Goal: Task Accomplishment & Management: Complete application form

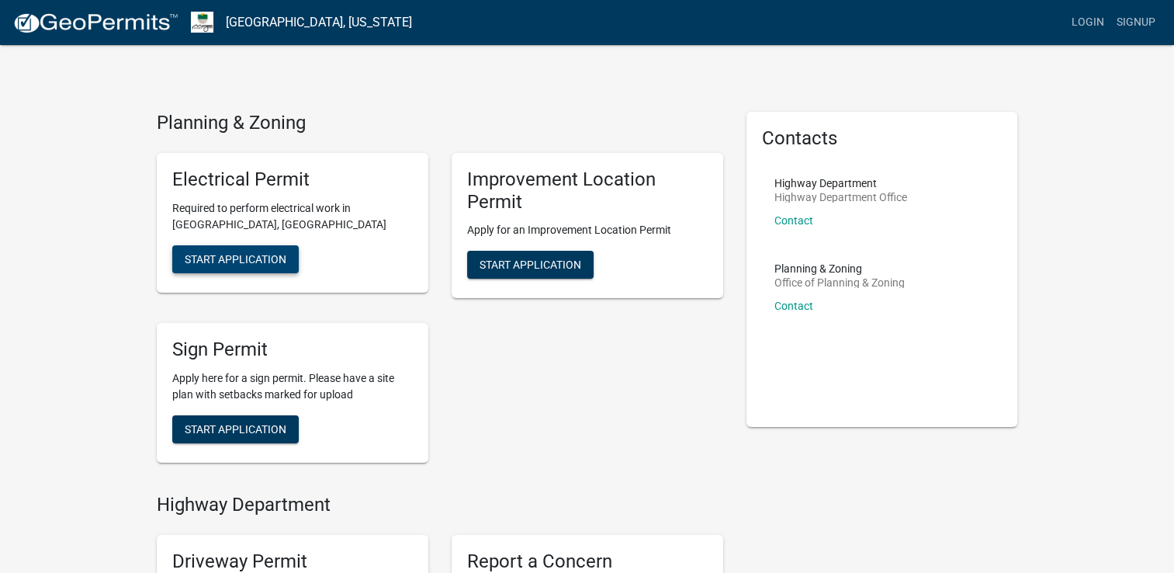
click at [274, 258] on span "Start Application" at bounding box center [236, 258] width 102 height 12
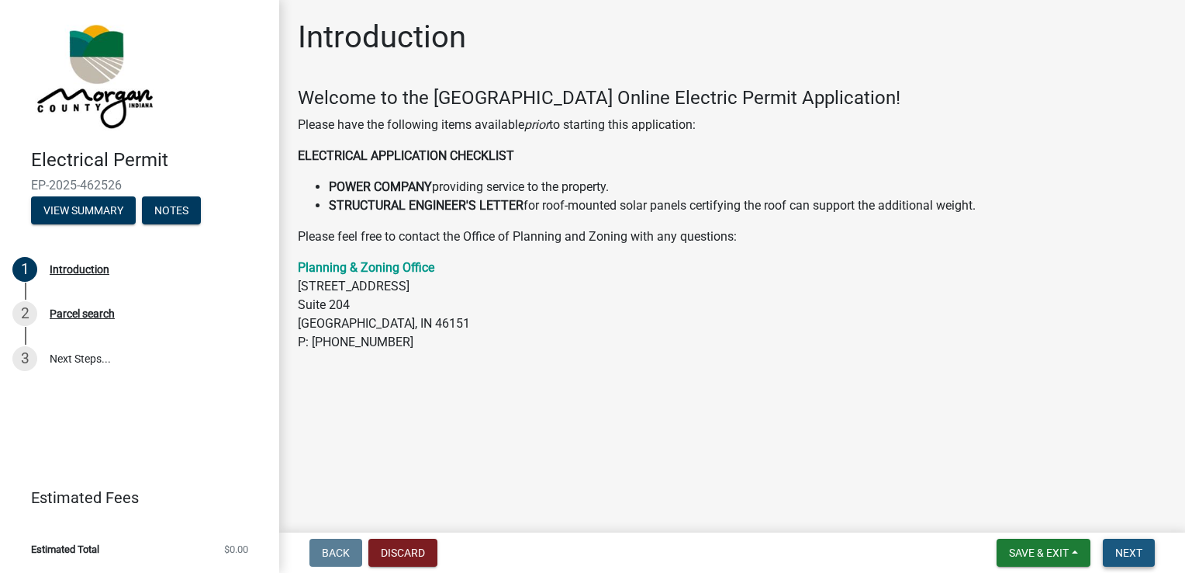
click at [1116, 552] on span "Next" at bounding box center [1129, 552] width 27 height 12
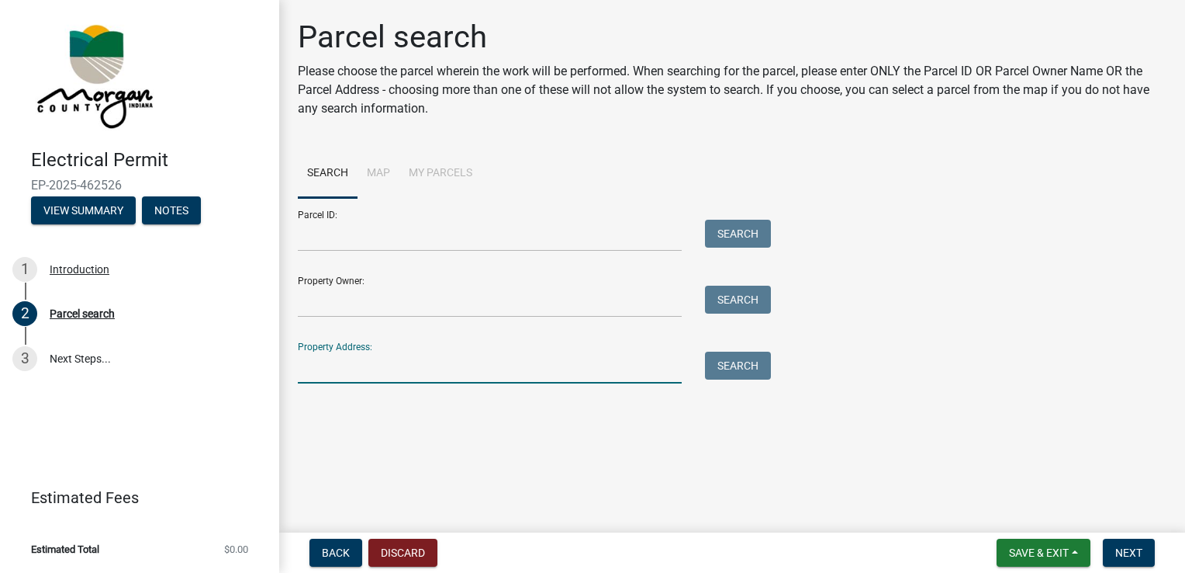
click at [317, 371] on input "Property Address:" at bounding box center [490, 367] width 384 height 32
type input "6843 east ann street"
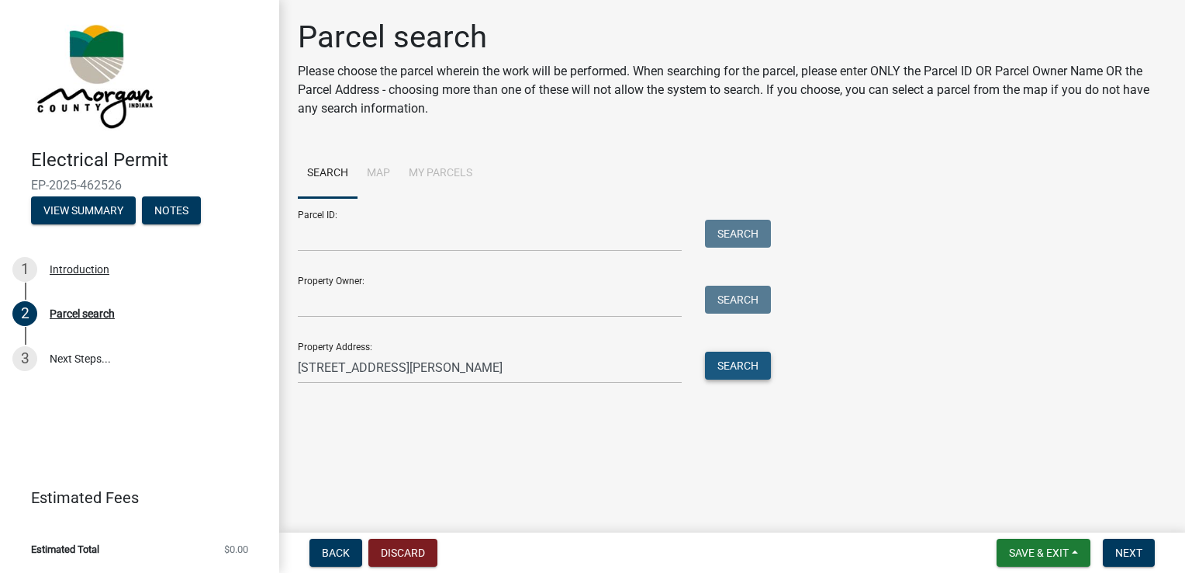
click at [726, 364] on button "Search" at bounding box center [738, 365] width 66 height 28
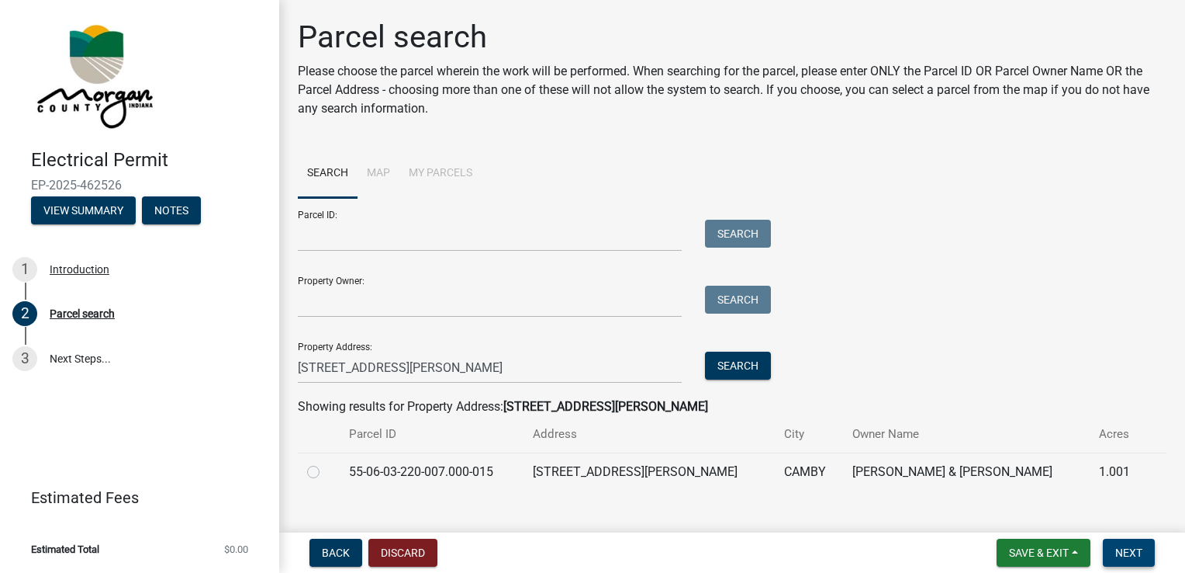
click at [1127, 548] on span "Next" at bounding box center [1129, 552] width 27 height 12
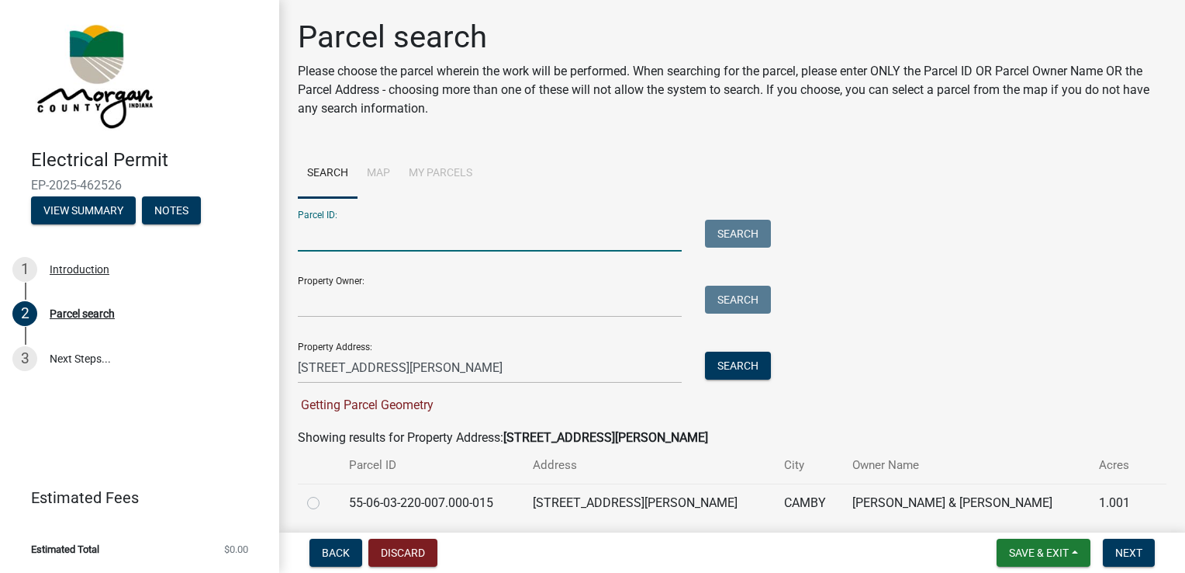
click at [327, 240] on input "Parcel ID:" at bounding box center [490, 236] width 384 height 32
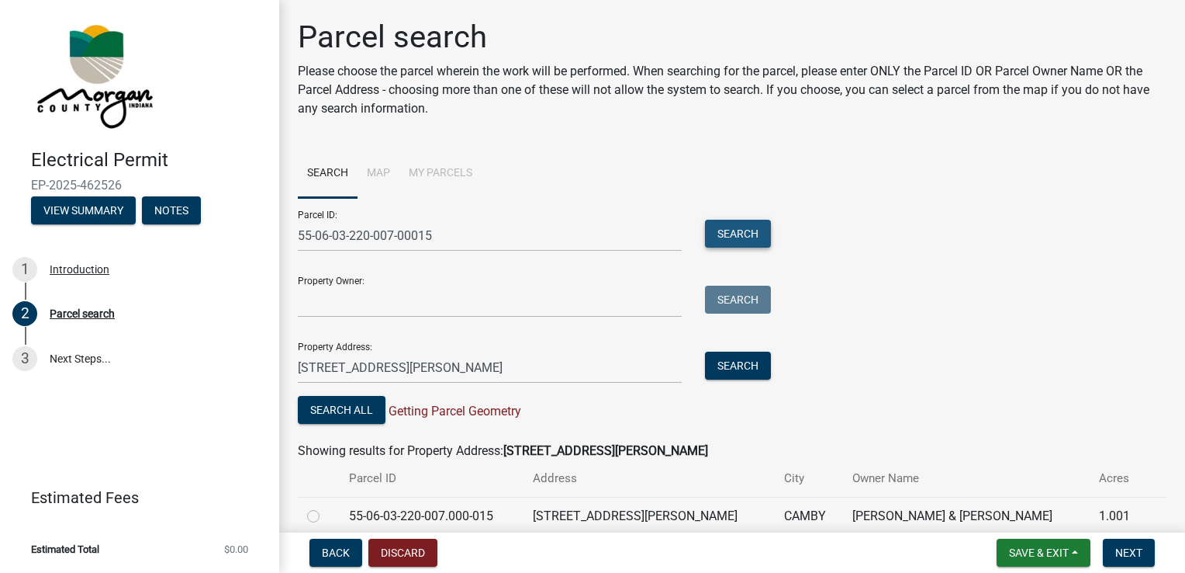
click at [748, 224] on button "Search" at bounding box center [738, 234] width 66 height 28
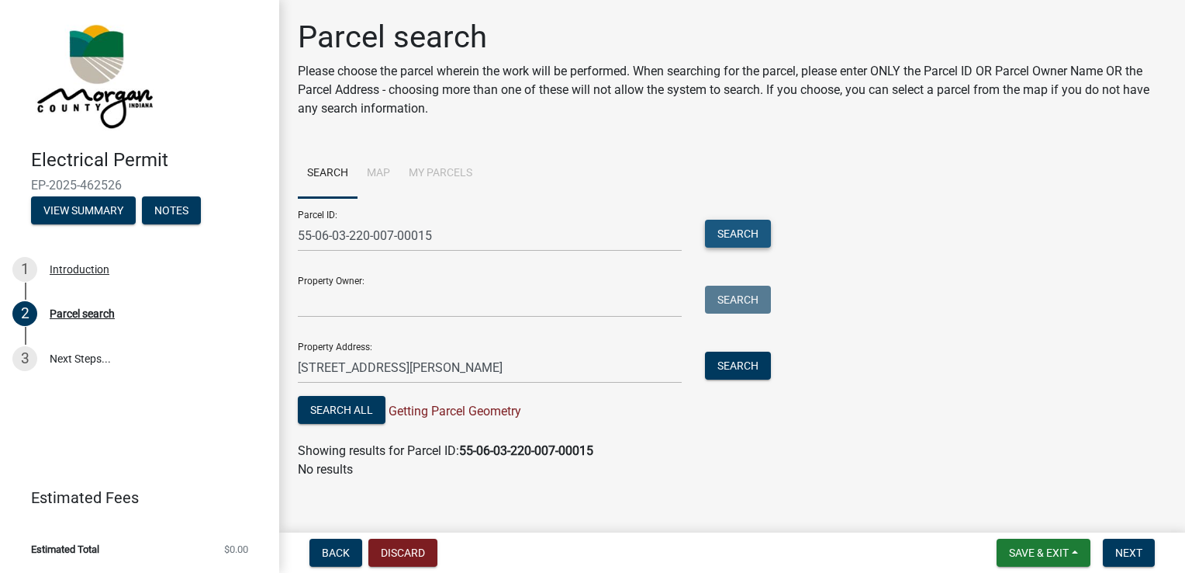
click at [739, 228] on button "Search" at bounding box center [738, 234] width 66 height 28
click at [725, 368] on button "Search" at bounding box center [738, 365] width 66 height 28
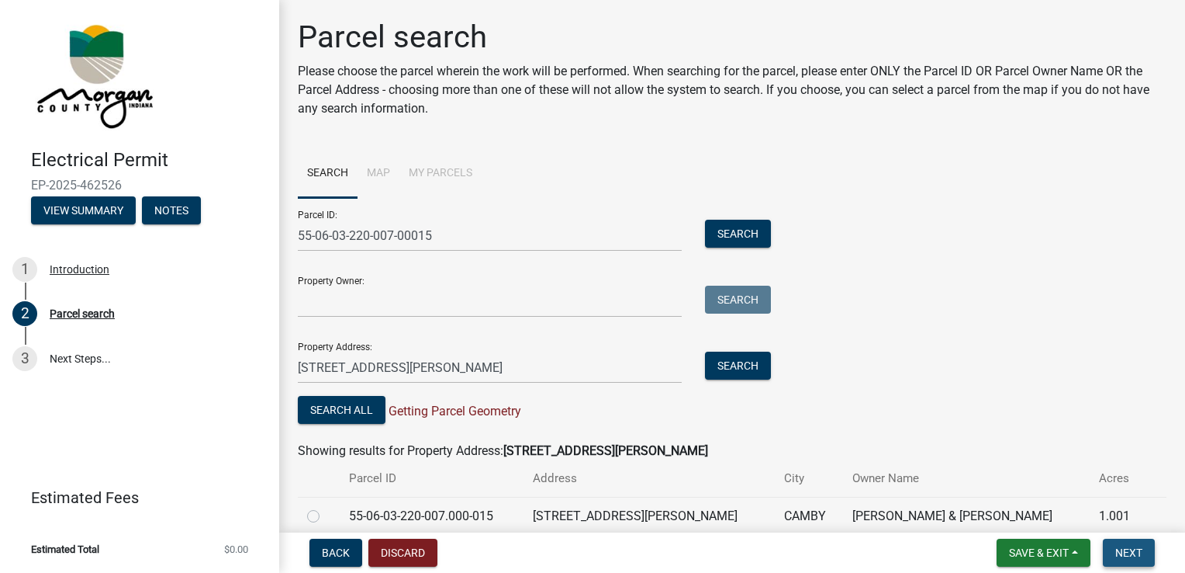
click at [1136, 550] on span "Next" at bounding box center [1129, 552] width 27 height 12
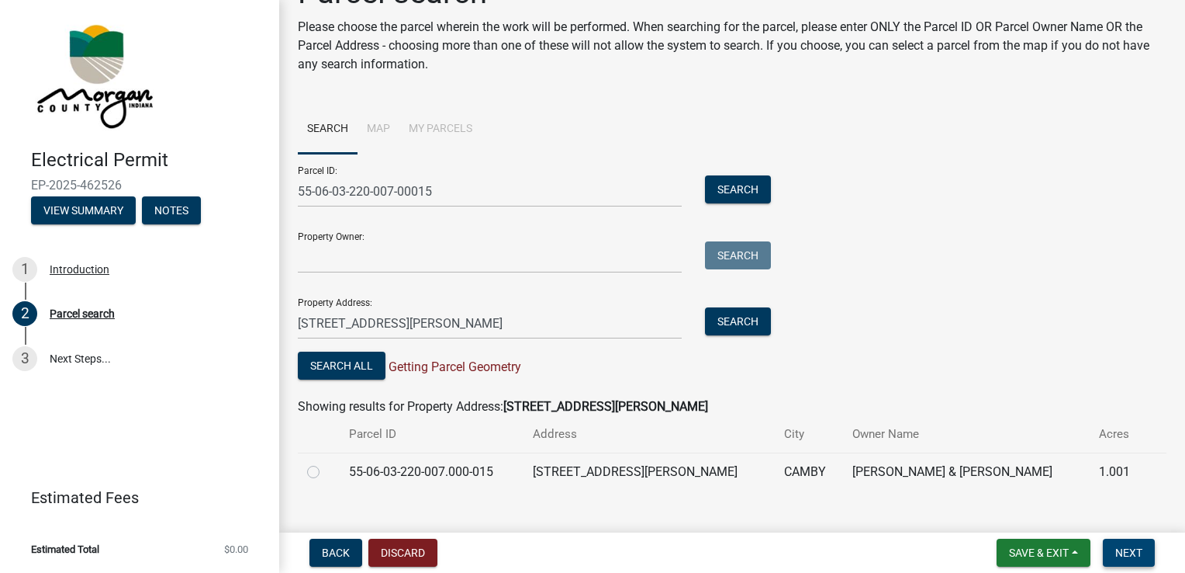
scroll to position [68, 0]
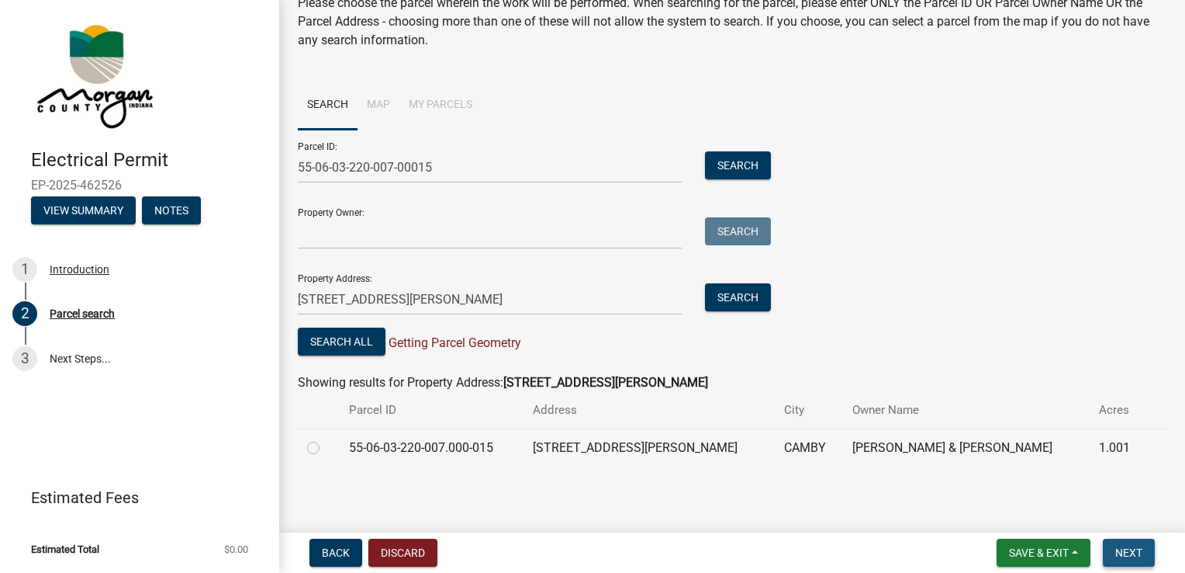
click at [1129, 549] on span "Next" at bounding box center [1129, 552] width 27 height 12
click at [362, 343] on button "Search All" at bounding box center [342, 341] width 88 height 28
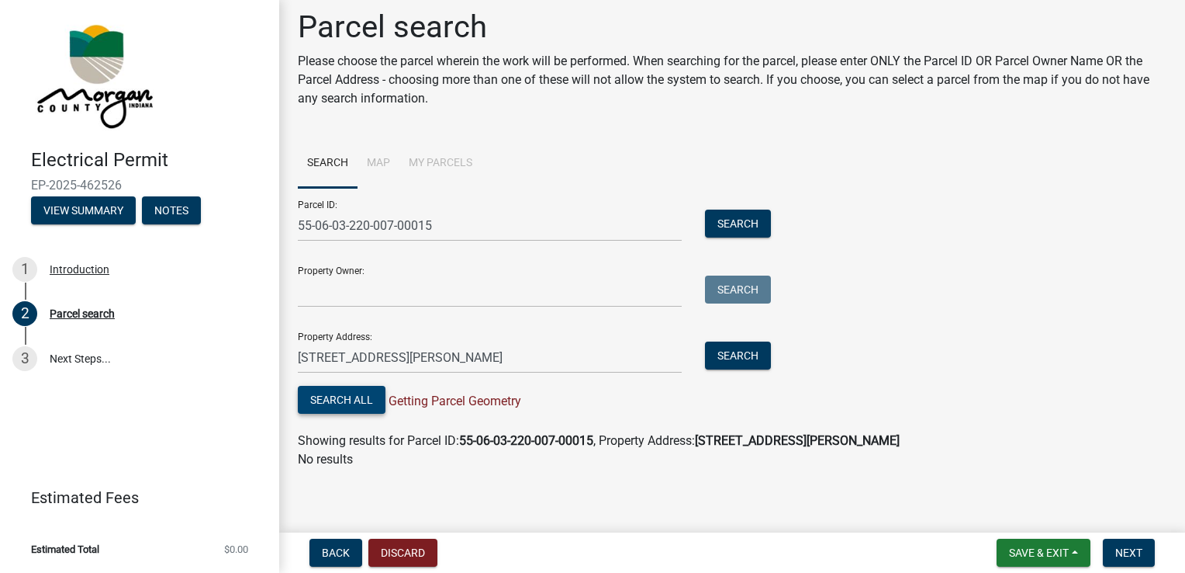
scroll to position [12, 0]
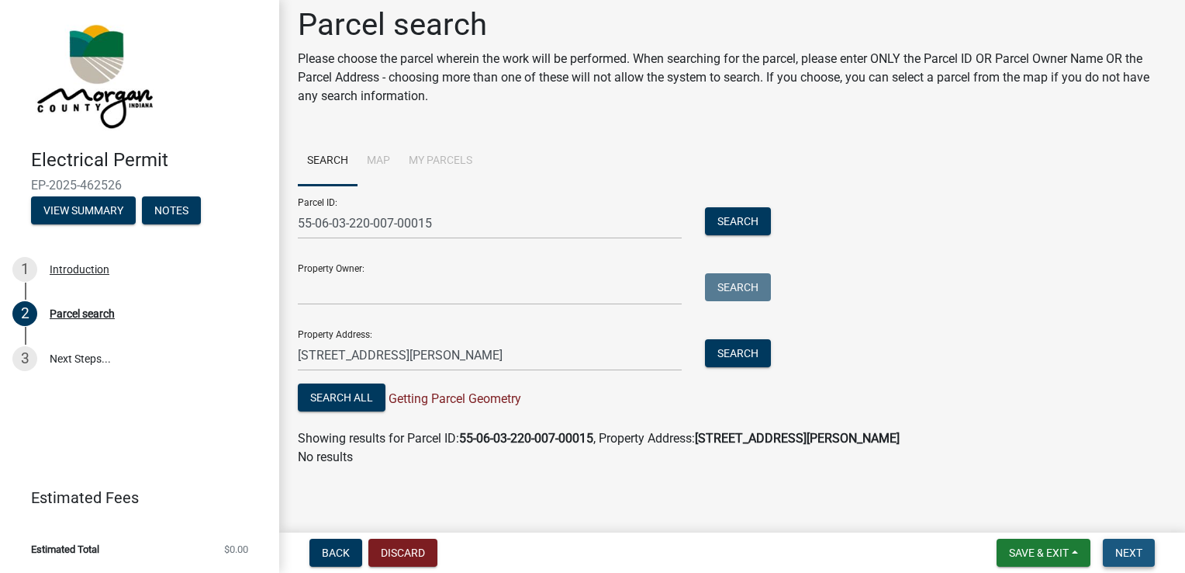
click at [1123, 548] on span "Next" at bounding box center [1129, 552] width 27 height 12
click at [1123, 549] on span "Next" at bounding box center [1129, 552] width 27 height 12
click at [436, 222] on input "55-06-03-220-007-00015" at bounding box center [490, 223] width 384 height 32
type input "5"
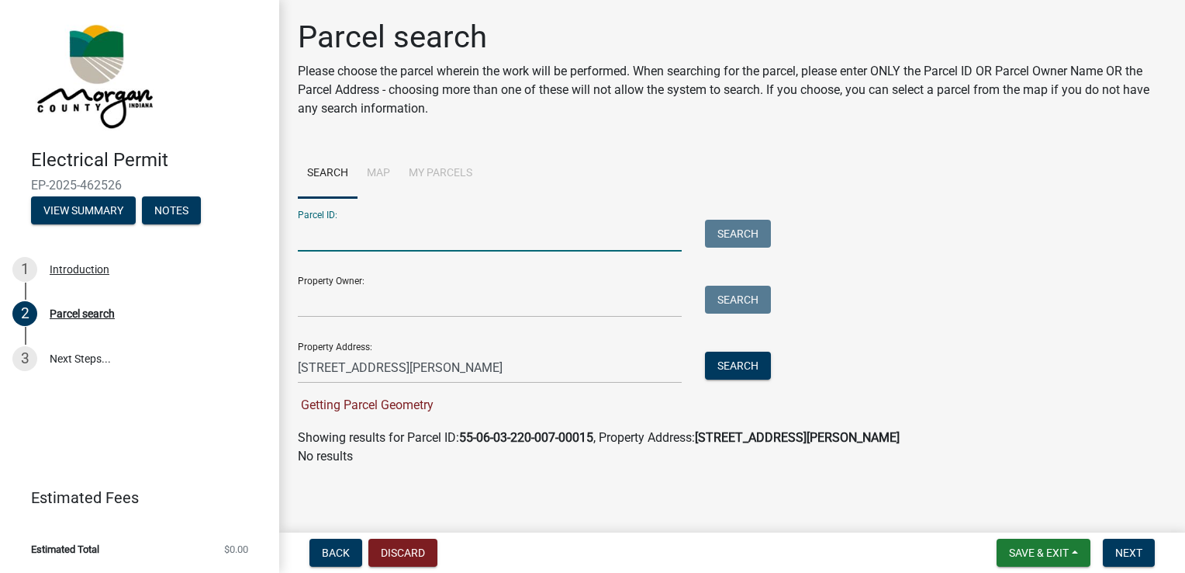
scroll to position [0, 0]
click at [1139, 546] on span "Next" at bounding box center [1129, 552] width 27 height 12
click at [1136, 548] on span "Next" at bounding box center [1129, 552] width 27 height 12
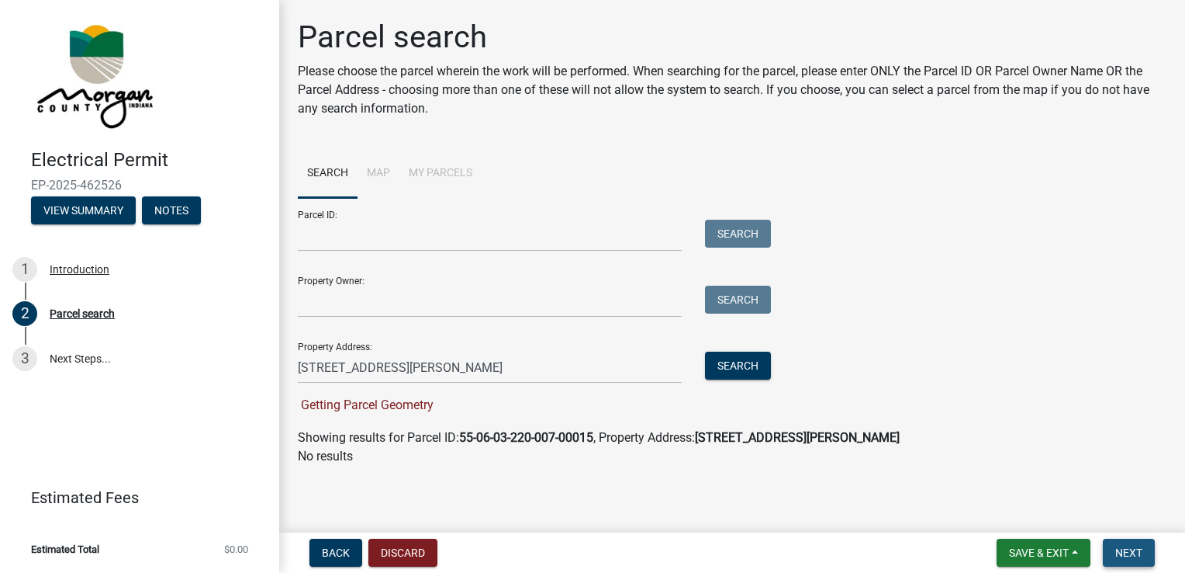
click at [1135, 548] on span "Next" at bounding box center [1129, 552] width 27 height 12
click at [1134, 548] on span "Next" at bounding box center [1129, 552] width 27 height 12
click at [1133, 548] on span "Next" at bounding box center [1129, 552] width 27 height 12
click at [1133, 549] on span "Next" at bounding box center [1129, 552] width 27 height 12
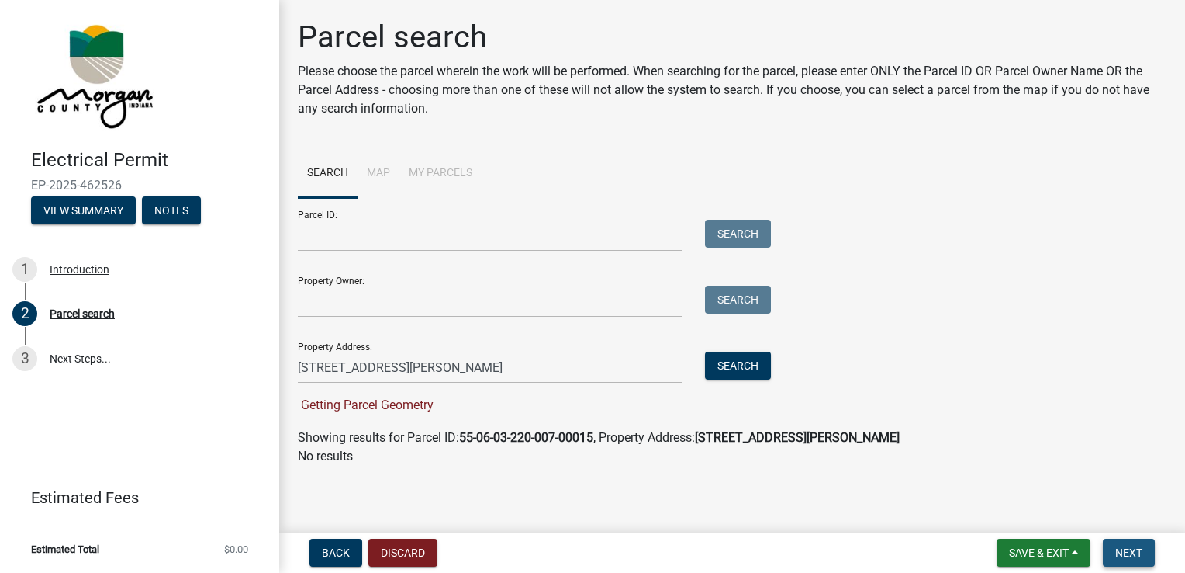
click at [1133, 549] on span "Next" at bounding box center [1129, 552] width 27 height 12
click at [1112, 548] on button "Next" at bounding box center [1129, 552] width 52 height 28
click at [1136, 554] on span "Next" at bounding box center [1129, 552] width 27 height 12
click at [410, 234] on input "Parcel ID:" at bounding box center [490, 236] width 384 height 32
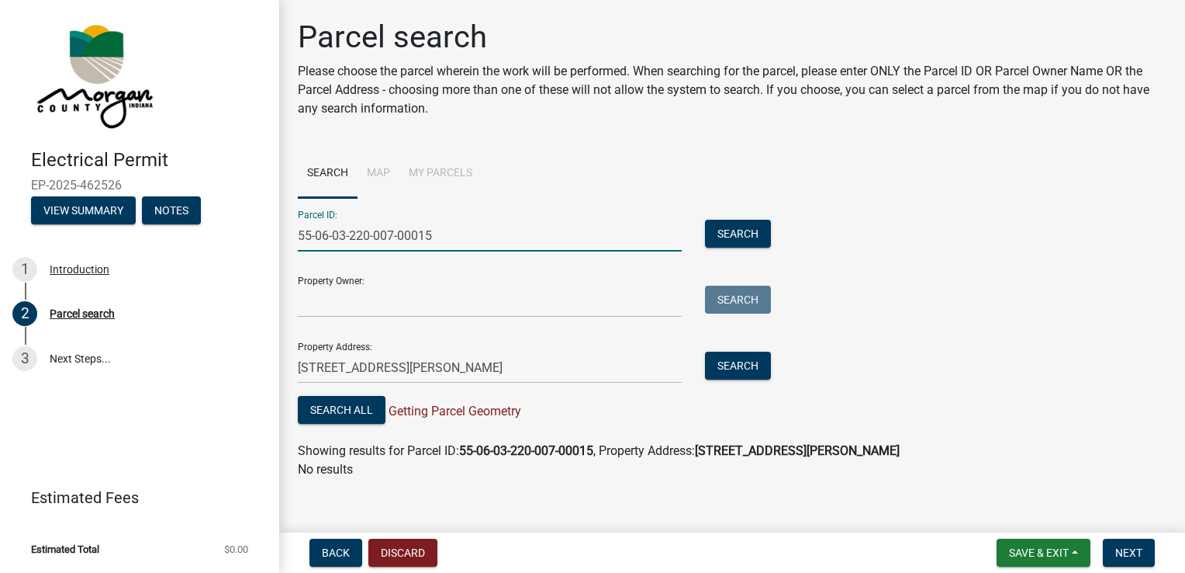
type input "55-06-03-220-007-00015"
click at [413, 368] on input "6843 east ann street" at bounding box center [490, 367] width 384 height 32
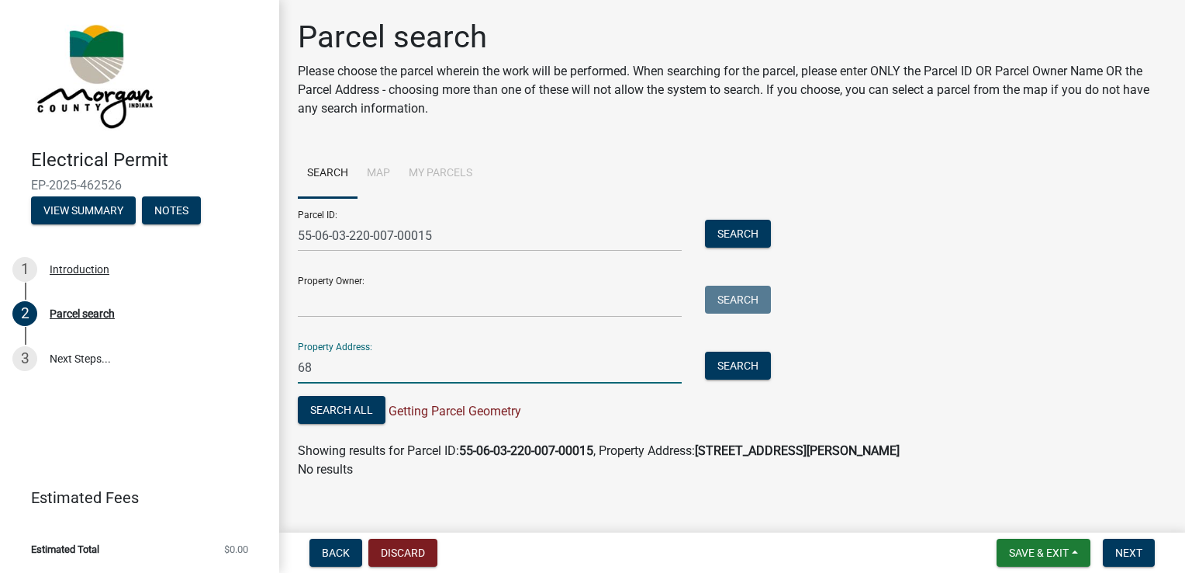
type input "6"
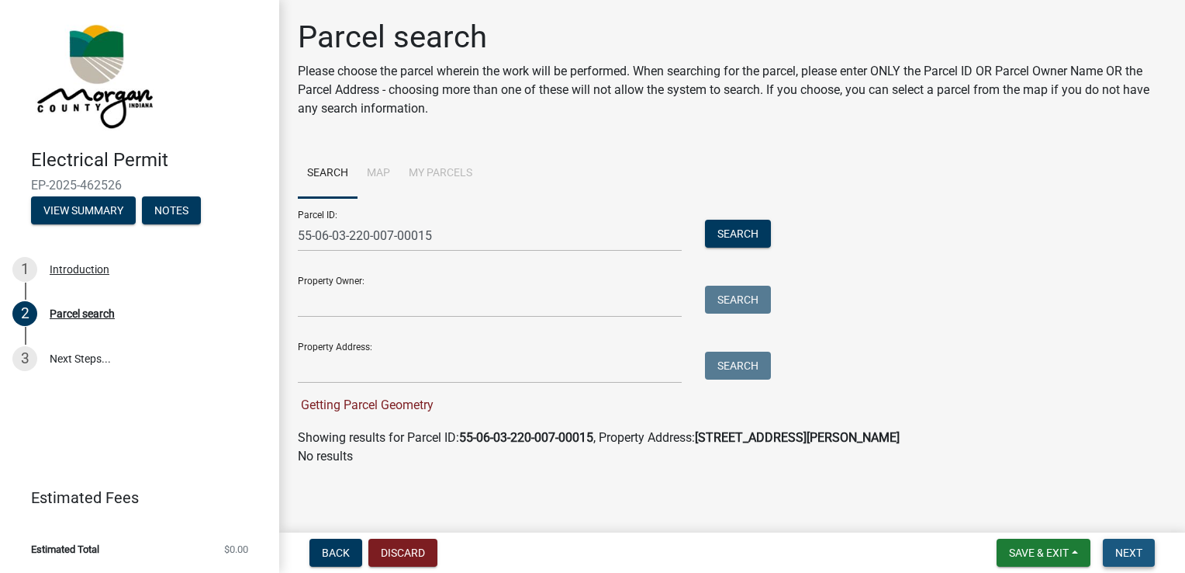
click at [1132, 552] on span "Next" at bounding box center [1129, 552] width 27 height 12
click at [759, 237] on button "Search" at bounding box center [738, 234] width 66 height 28
click at [1133, 546] on span "Next" at bounding box center [1129, 552] width 27 height 12
click at [1130, 542] on button "Next" at bounding box center [1129, 552] width 52 height 28
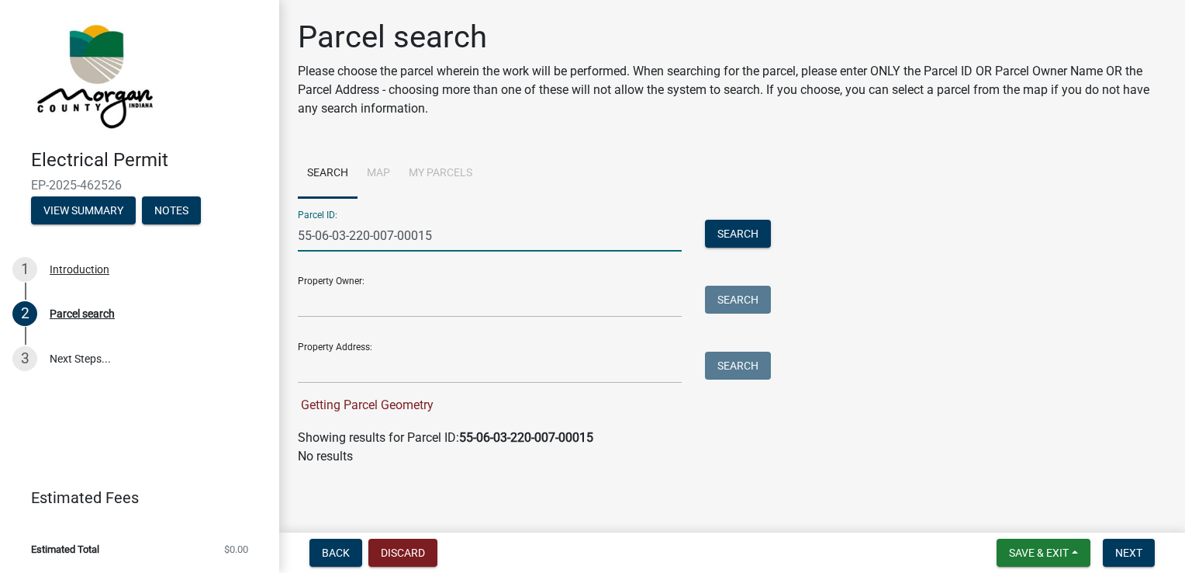
click at [440, 231] on input "55-06-03-220-007-00015" at bounding box center [490, 236] width 384 height 32
type input "5"
type input "6"
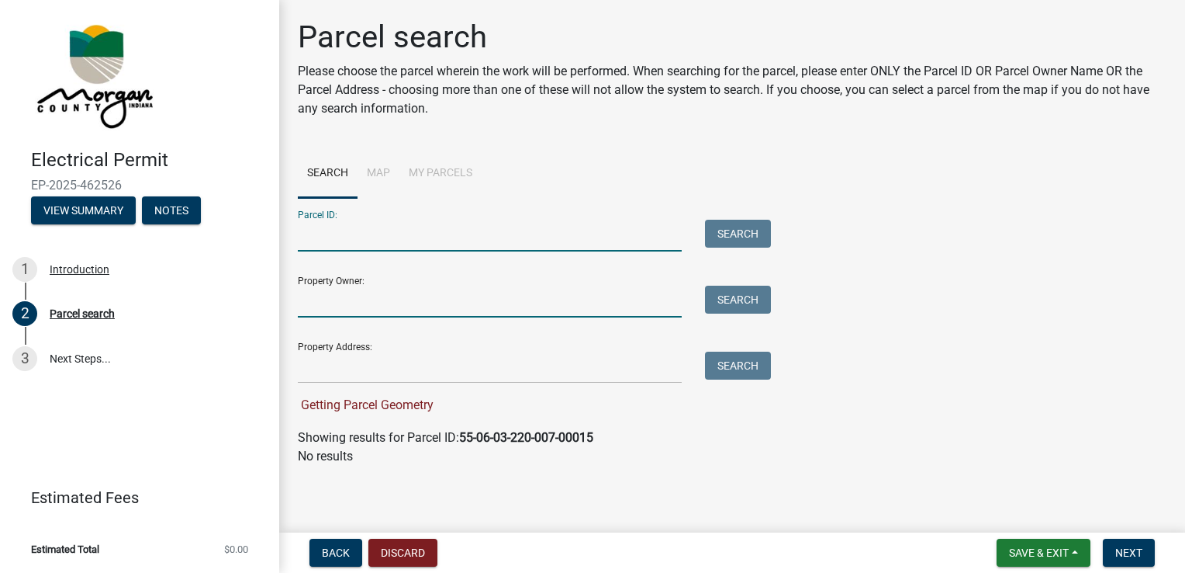
click at [379, 315] on input "Property Owner:" at bounding box center [490, 301] width 384 height 32
type input "6843"
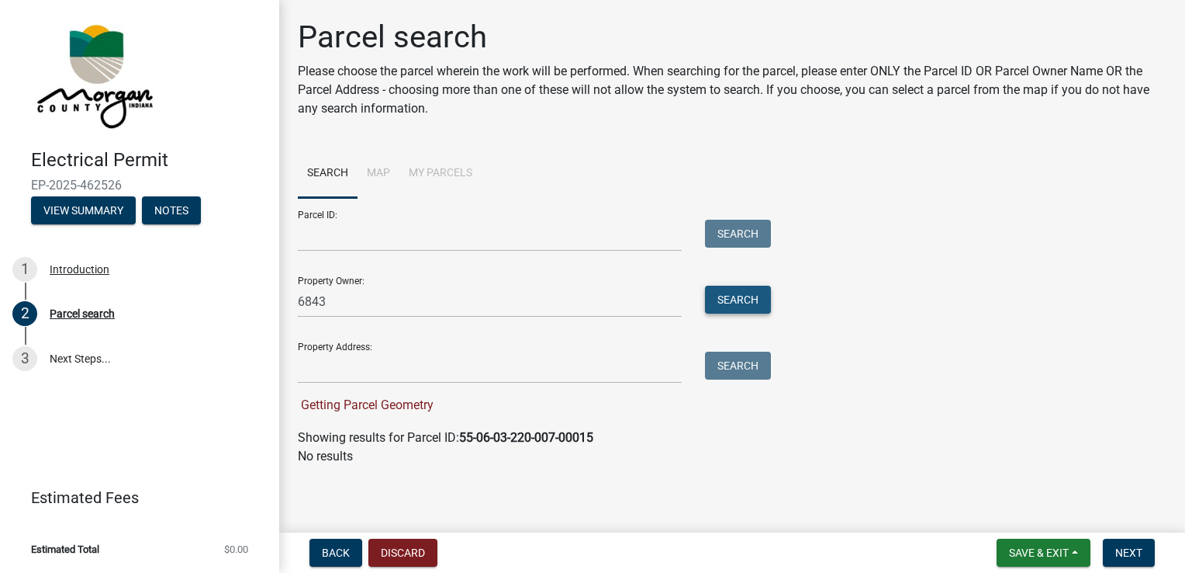
click at [739, 298] on button "Search" at bounding box center [738, 299] width 66 height 28
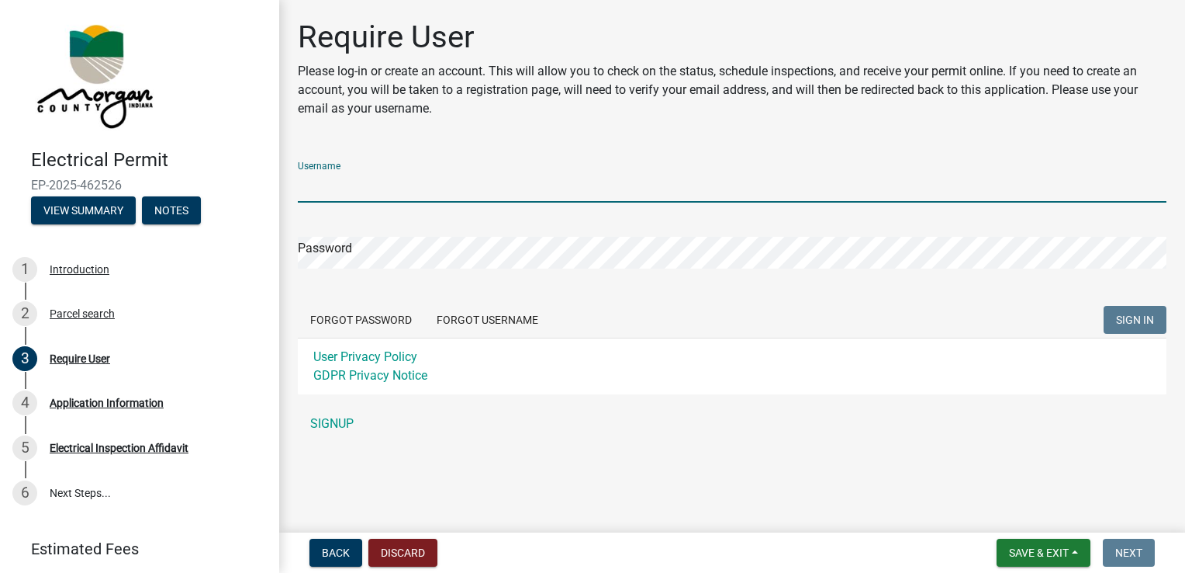
click at [384, 194] on input "Username" at bounding box center [732, 187] width 869 height 32
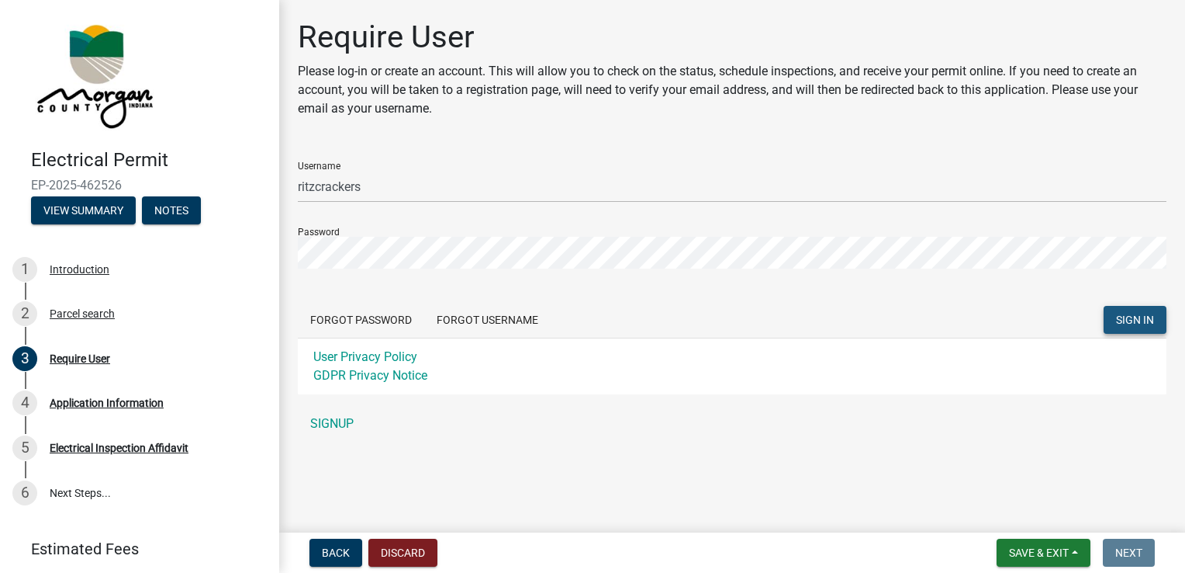
click at [1130, 323] on span "SIGN IN" at bounding box center [1135, 319] width 38 height 12
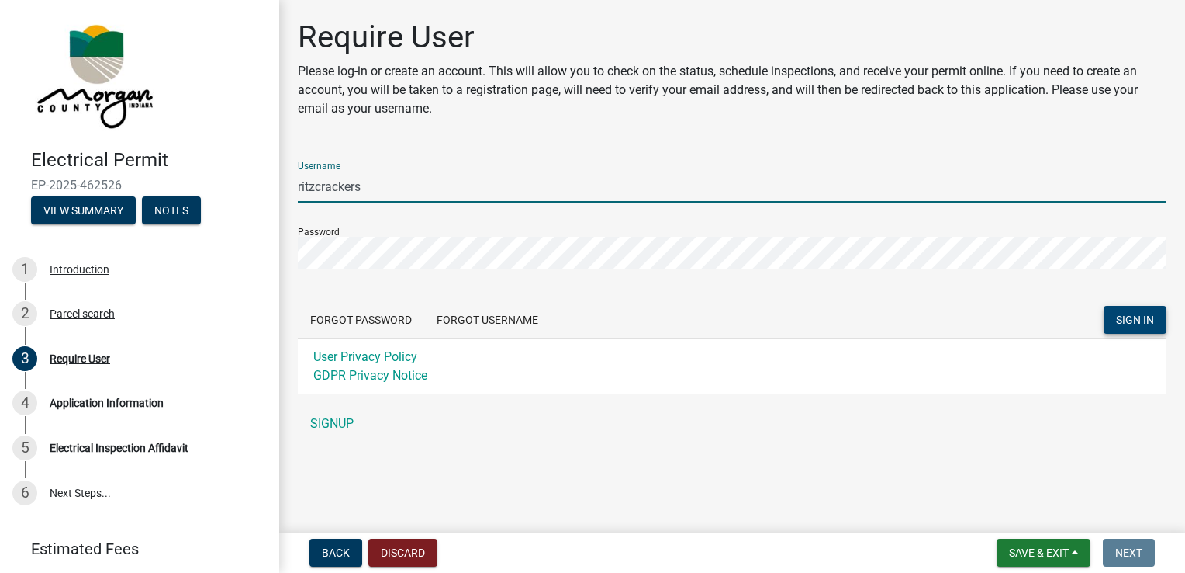
click at [372, 187] on input "ritzcrackers" at bounding box center [732, 187] width 869 height 32
type input "r"
type input "[EMAIL_ADDRESS][DOMAIN_NAME]"
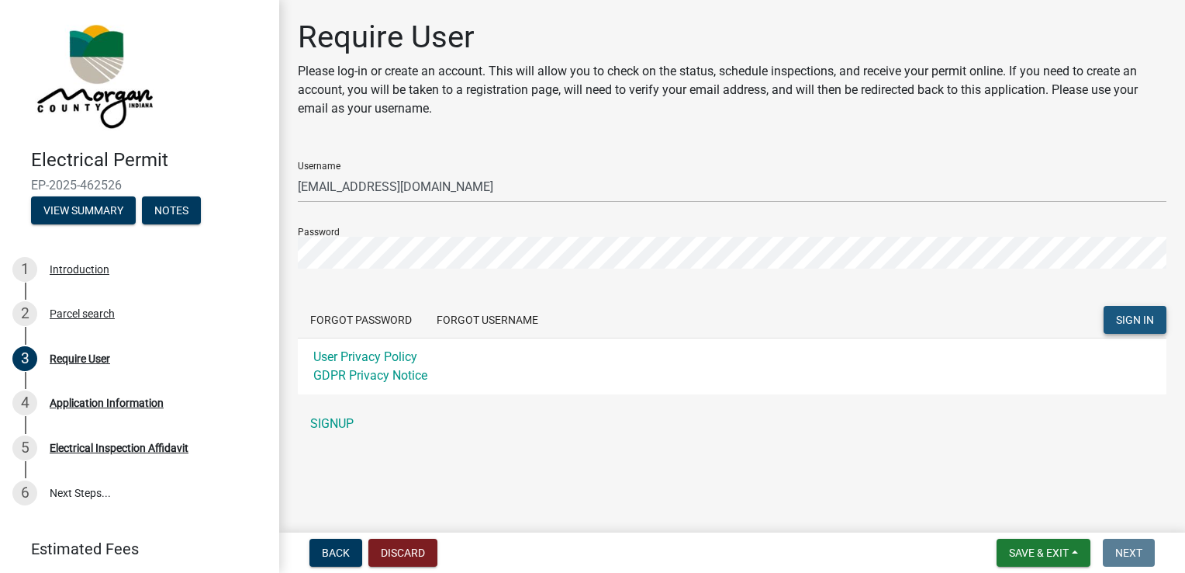
click at [1138, 317] on span "SIGN IN" at bounding box center [1135, 319] width 38 height 12
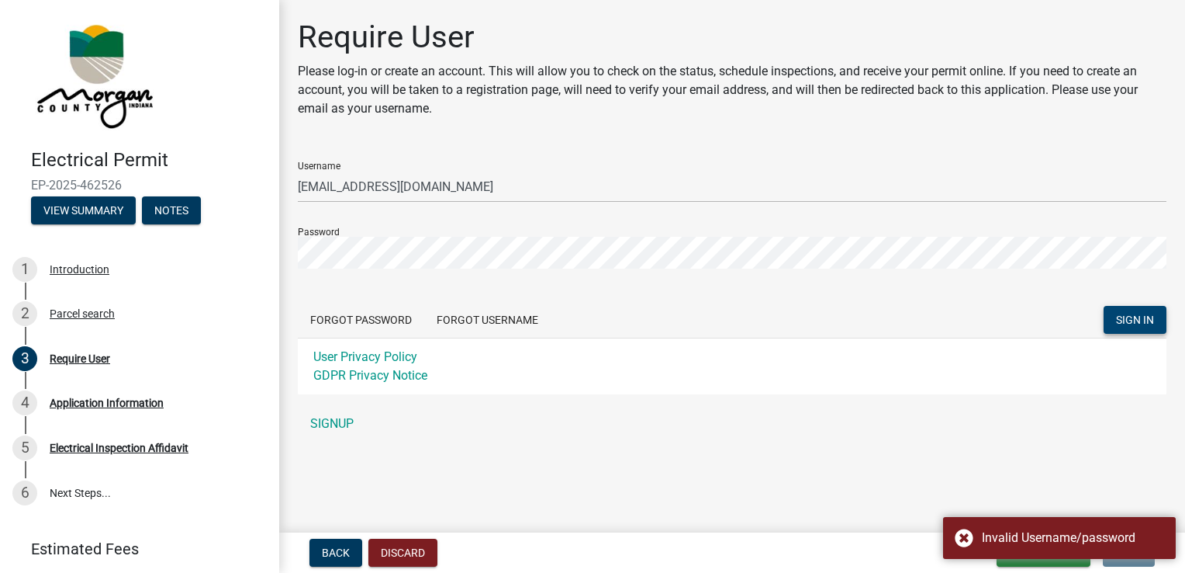
click at [1138, 317] on span "SIGN IN" at bounding box center [1135, 319] width 38 height 12
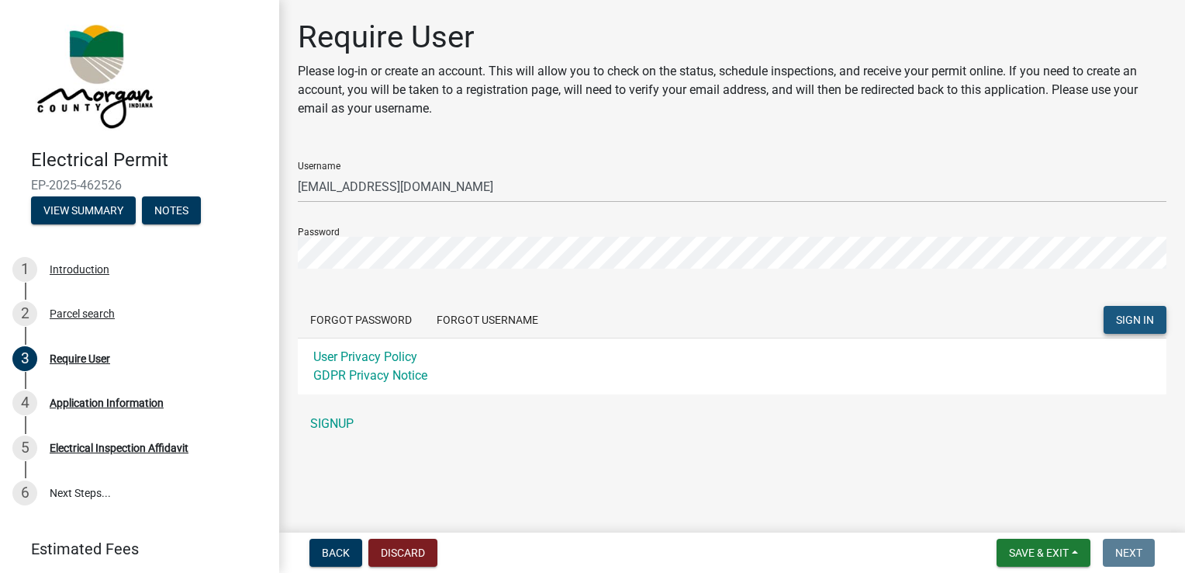
click at [1147, 319] on span "SIGN IN" at bounding box center [1135, 319] width 38 height 12
click at [1147, 320] on span "SIGN IN" at bounding box center [1135, 319] width 38 height 12
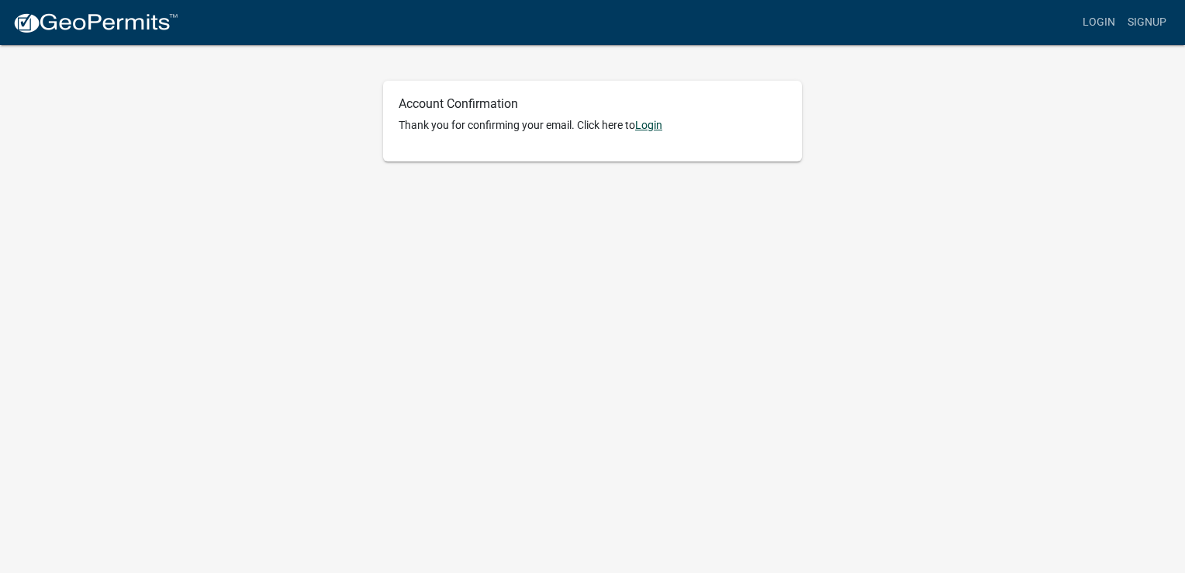
click at [645, 129] on link "Login" at bounding box center [648, 125] width 27 height 12
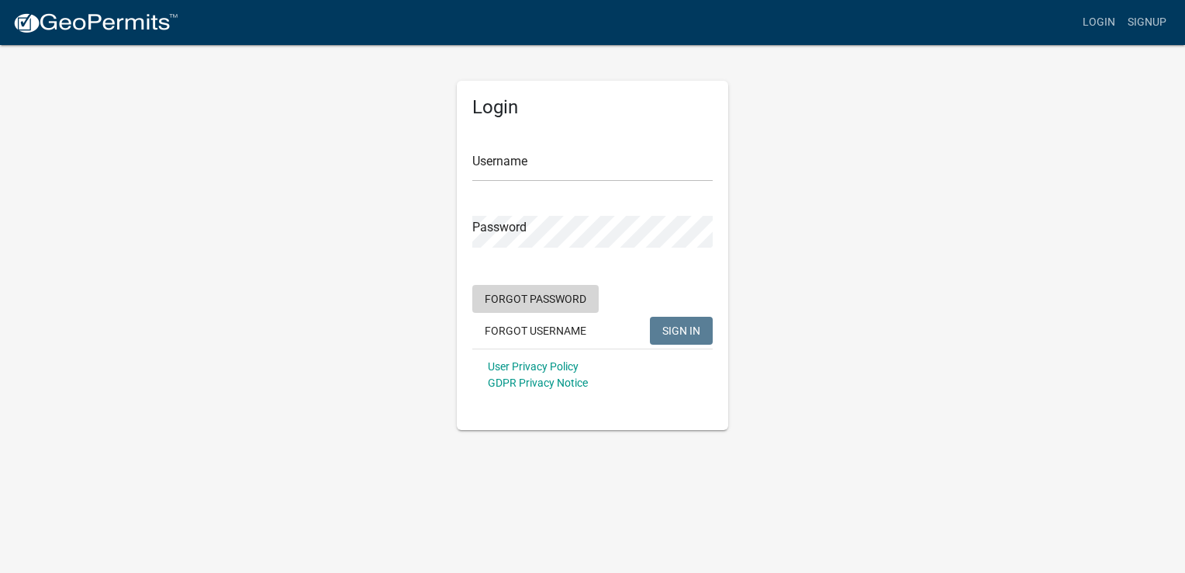
click at [547, 297] on button "Forgot Password" at bounding box center [535, 299] width 126 height 28
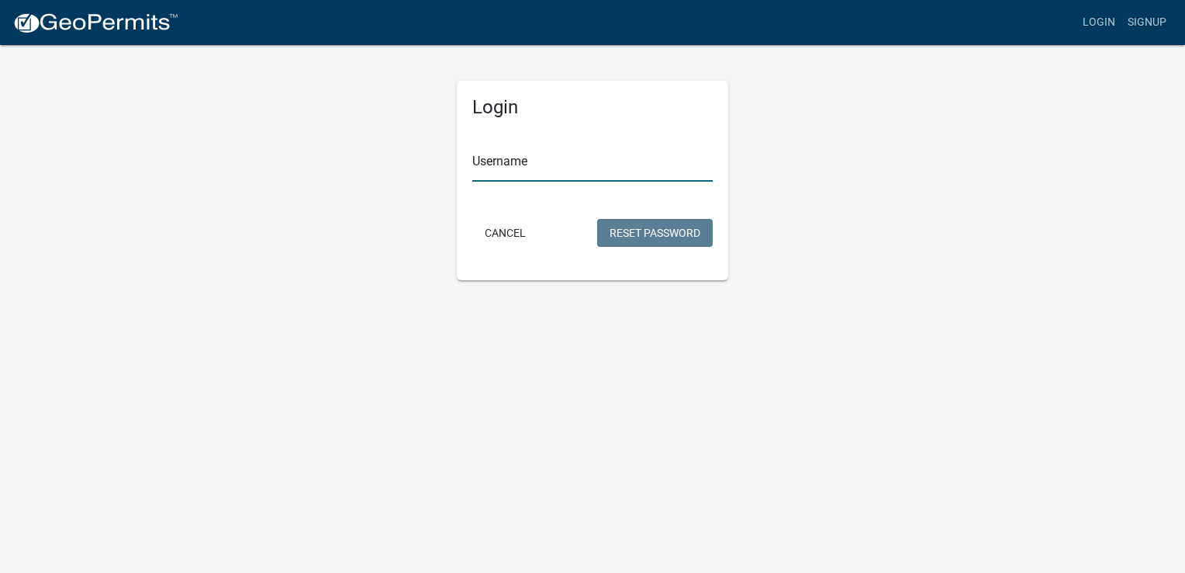
click at [551, 172] on input "Username" at bounding box center [592, 166] width 240 height 32
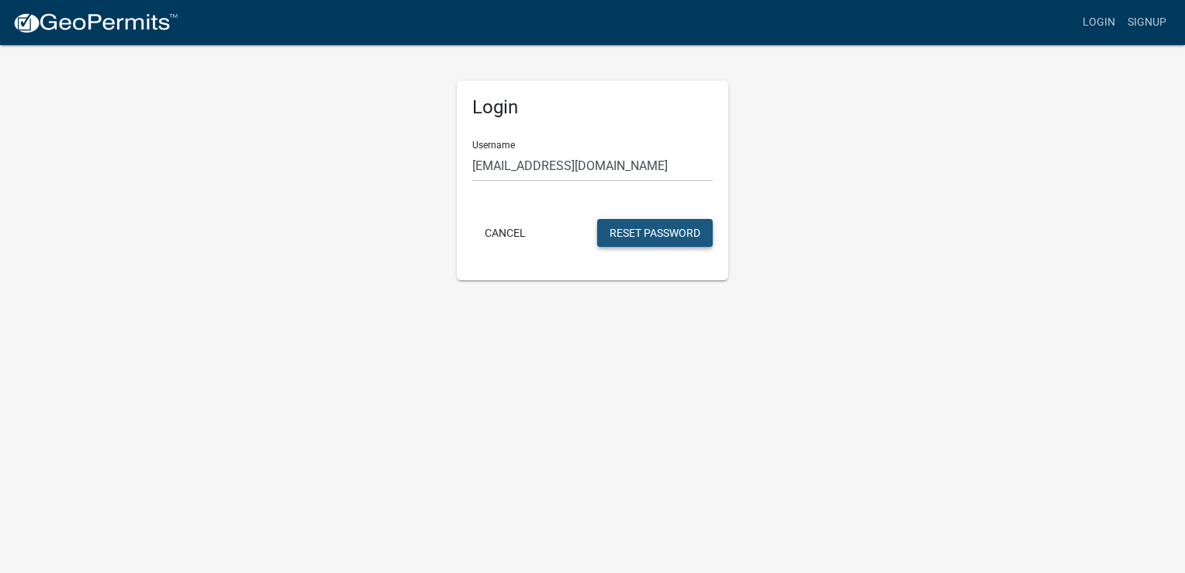
click at [661, 227] on button "Reset Password" at bounding box center [655, 233] width 116 height 28
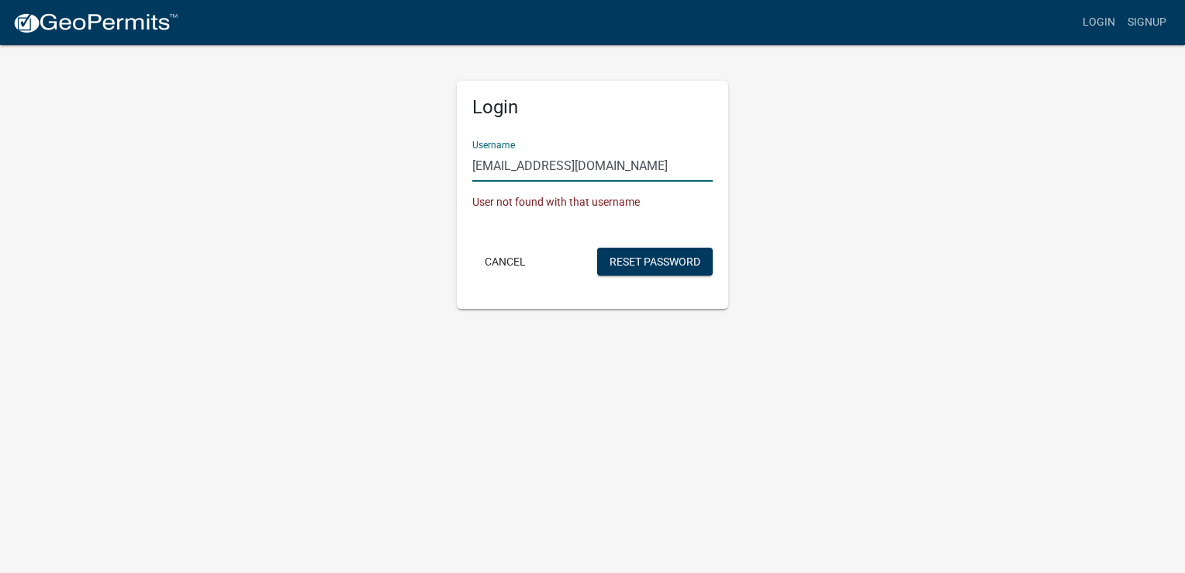
click at [615, 164] on input "[EMAIL_ADDRESS][DOMAIN_NAME]" at bounding box center [592, 166] width 240 height 32
type input "e"
type input "timedwards"
click at [646, 254] on button "Reset Password" at bounding box center [655, 261] width 116 height 28
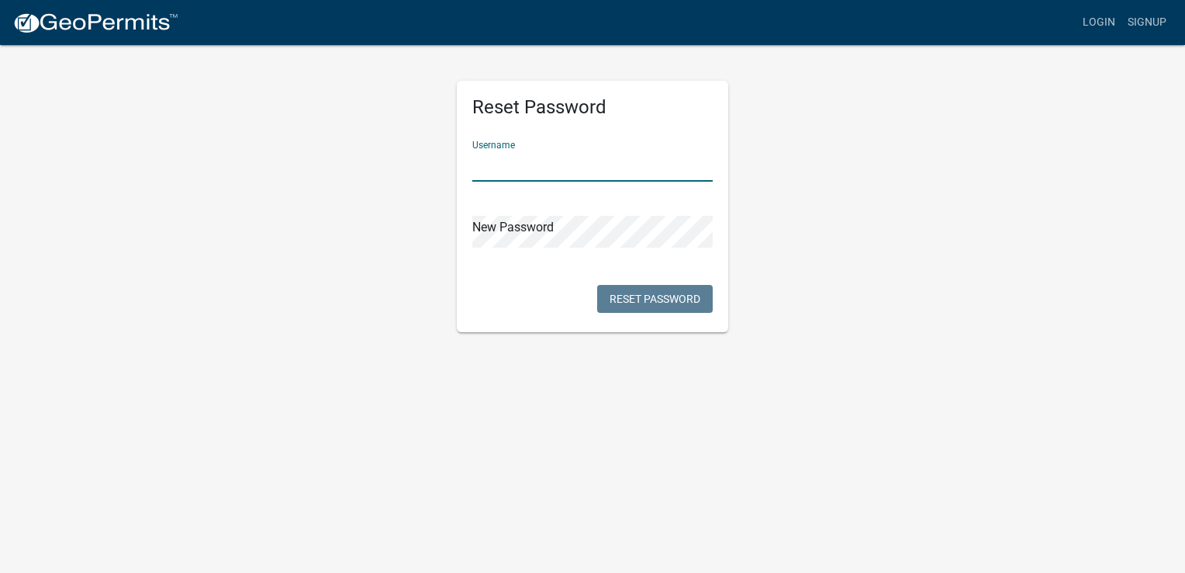
click at [534, 169] on input "text" at bounding box center [592, 166] width 240 height 32
type input "timedwards"
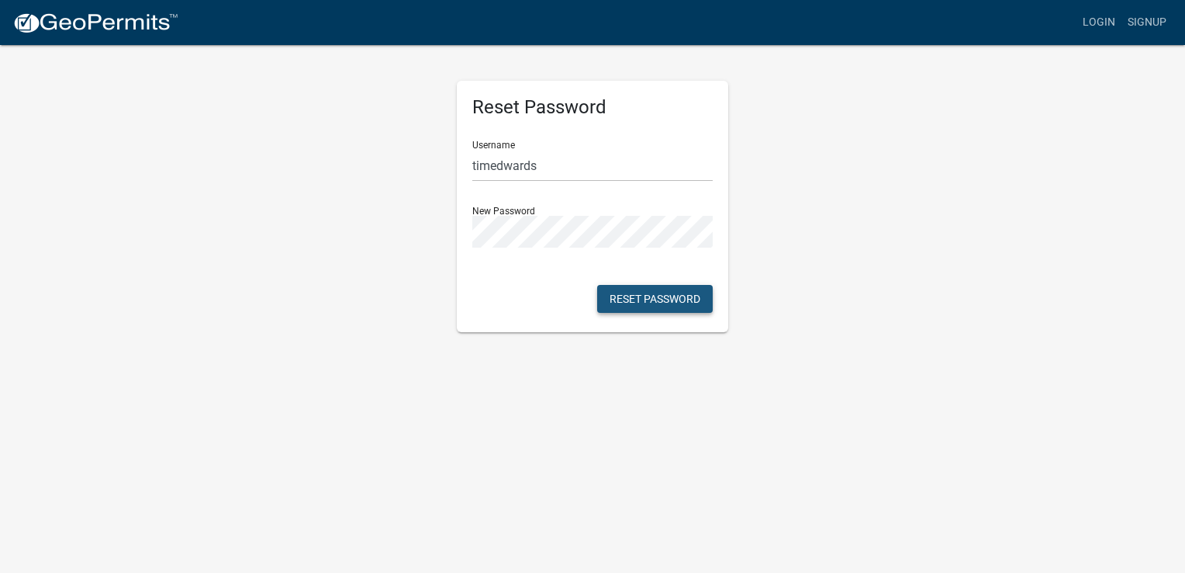
click at [632, 299] on button "Reset Password" at bounding box center [655, 299] width 116 height 28
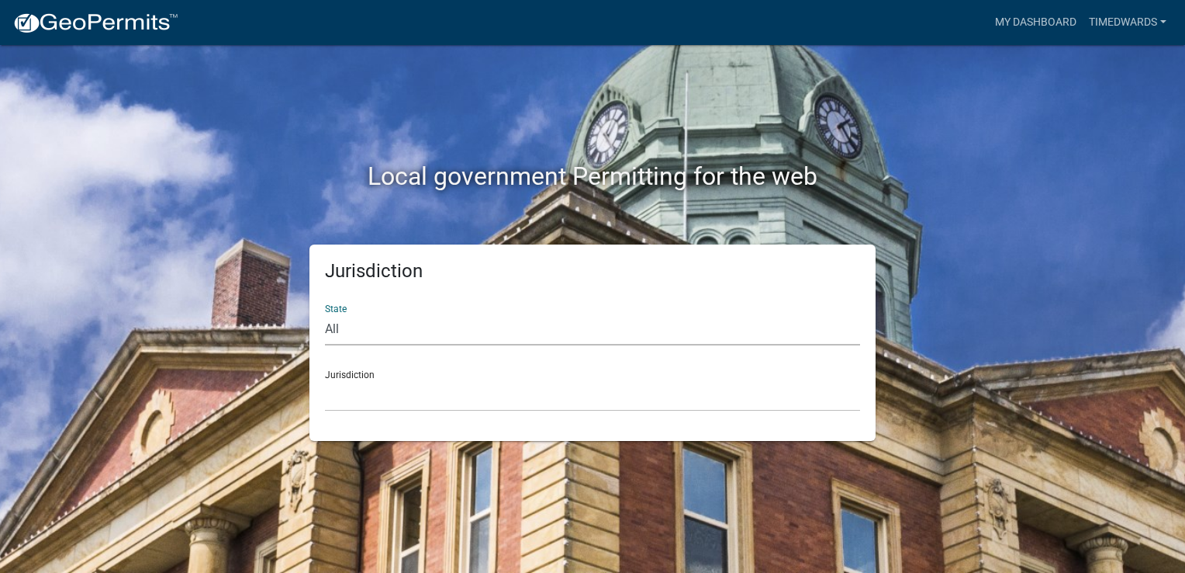
click at [393, 331] on select "All [US_STATE] [US_STATE] [US_STATE] [US_STATE] [US_STATE] [US_STATE] [US_STATE…" at bounding box center [592, 329] width 535 height 32
click at [410, 324] on select "All [US_STATE] [US_STATE] [US_STATE] [US_STATE] [US_STATE] [US_STATE] [US_STATE…" at bounding box center [592, 329] width 535 height 32
click at [413, 329] on select "All [US_STATE] [US_STATE] [US_STATE] [US_STATE] [US_STATE] [US_STATE] [US_STATE…" at bounding box center [592, 329] width 535 height 32
select select "[US_STATE]"
click at [325, 313] on select "All [US_STATE] [US_STATE] [US_STATE] [US_STATE] [US_STATE] [US_STATE] [US_STATE…" at bounding box center [592, 329] width 535 height 32
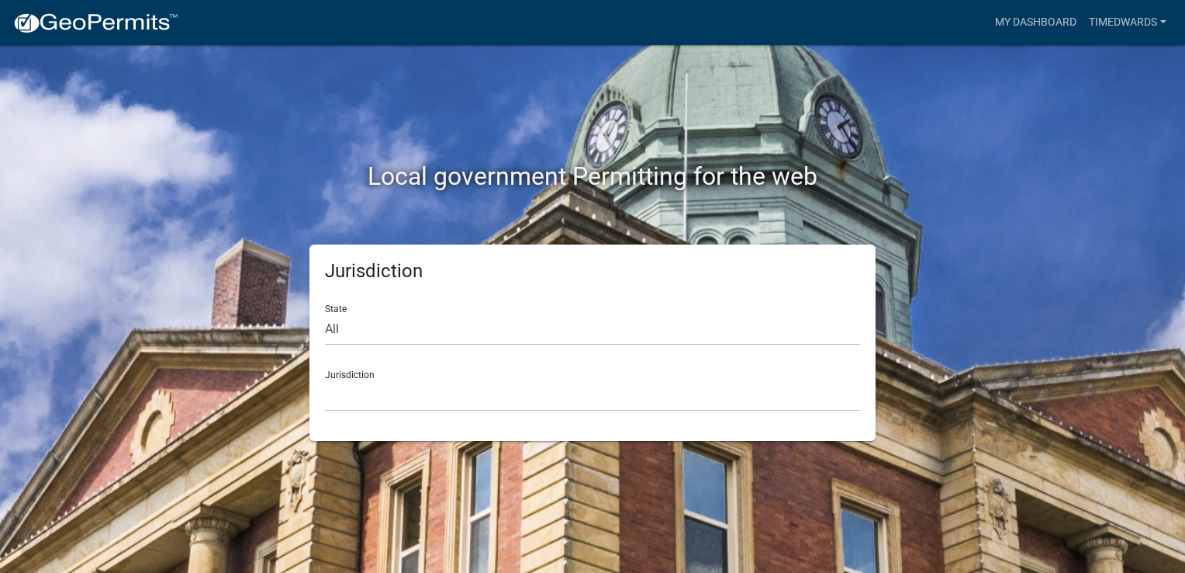
click at [382, 376] on div "Jurisdiction City of [GEOGRAPHIC_DATA], [US_STATE] City of [GEOGRAPHIC_DATA], […" at bounding box center [592, 385] width 535 height 54
click at [372, 394] on select "City of [GEOGRAPHIC_DATA], [US_STATE] City of [GEOGRAPHIC_DATA], [US_STATE] Cit…" at bounding box center [592, 395] width 535 height 32
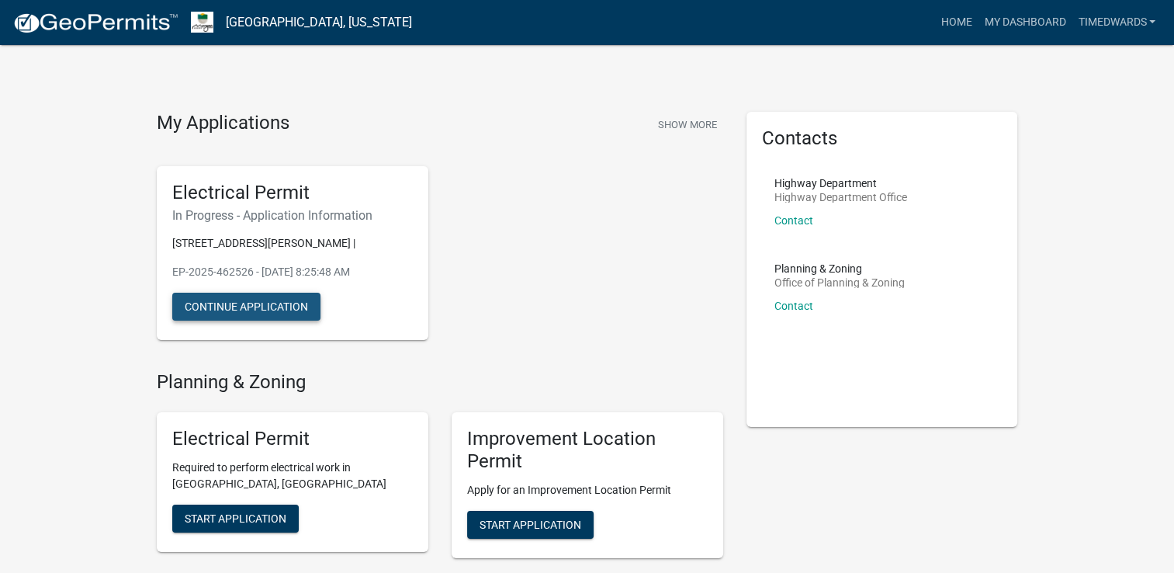
click at [252, 304] on button "Continue Application" at bounding box center [246, 306] width 148 height 28
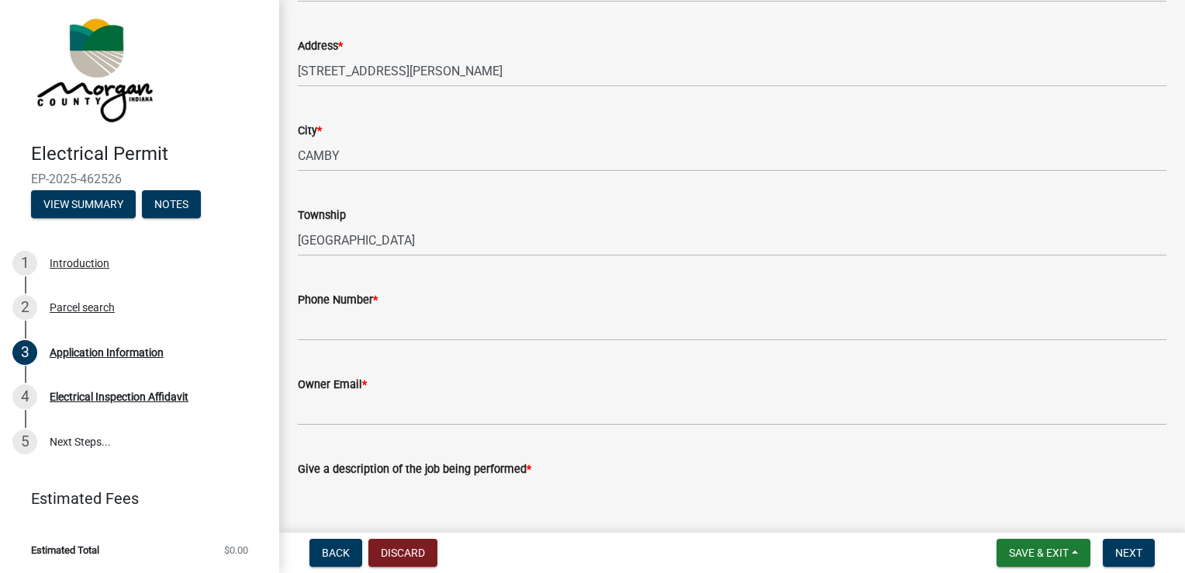
scroll to position [233, 0]
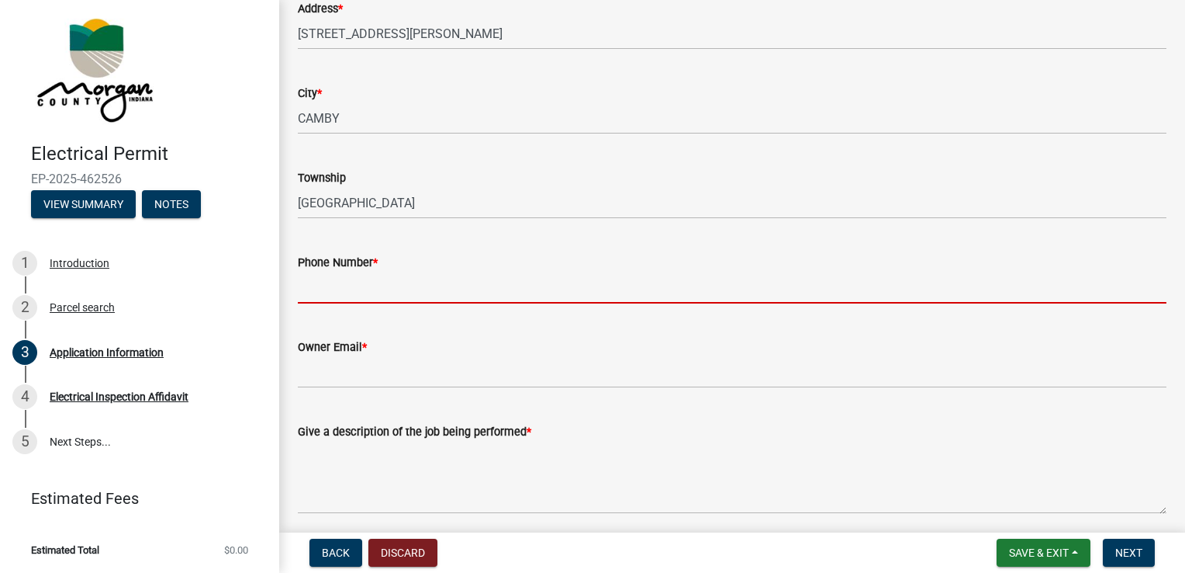
click at [355, 283] on input "Phone Number *" at bounding box center [732, 288] width 869 height 32
type input "[PHONE_NUMBER]"
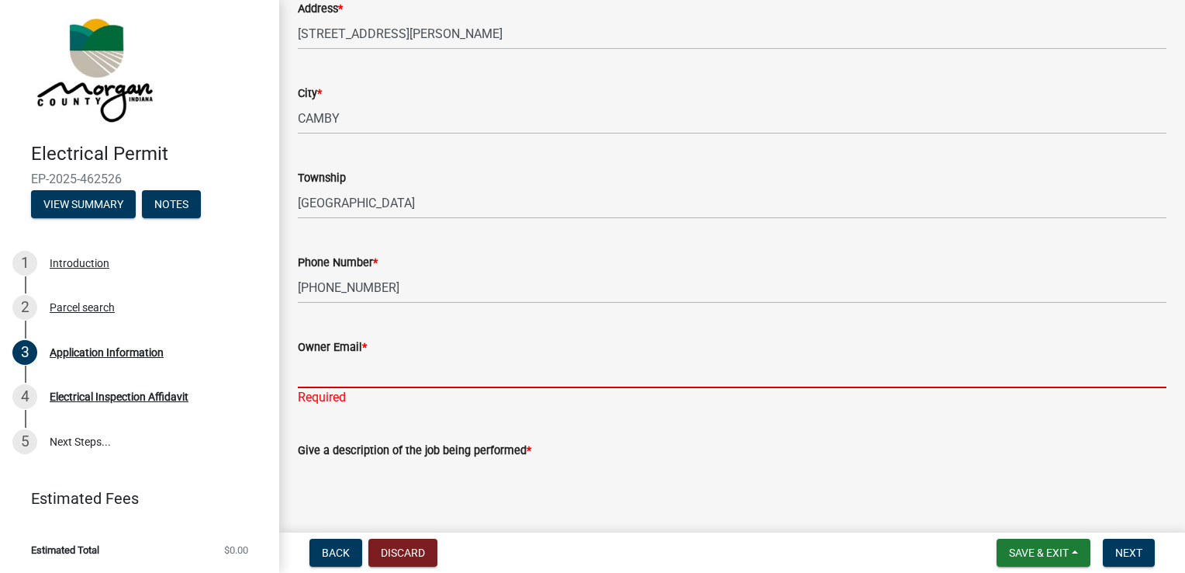
click at [342, 377] on input "Owner Email *" at bounding box center [732, 372] width 869 height 32
type input "[EMAIL_ADDRESS][DOMAIN_NAME]"
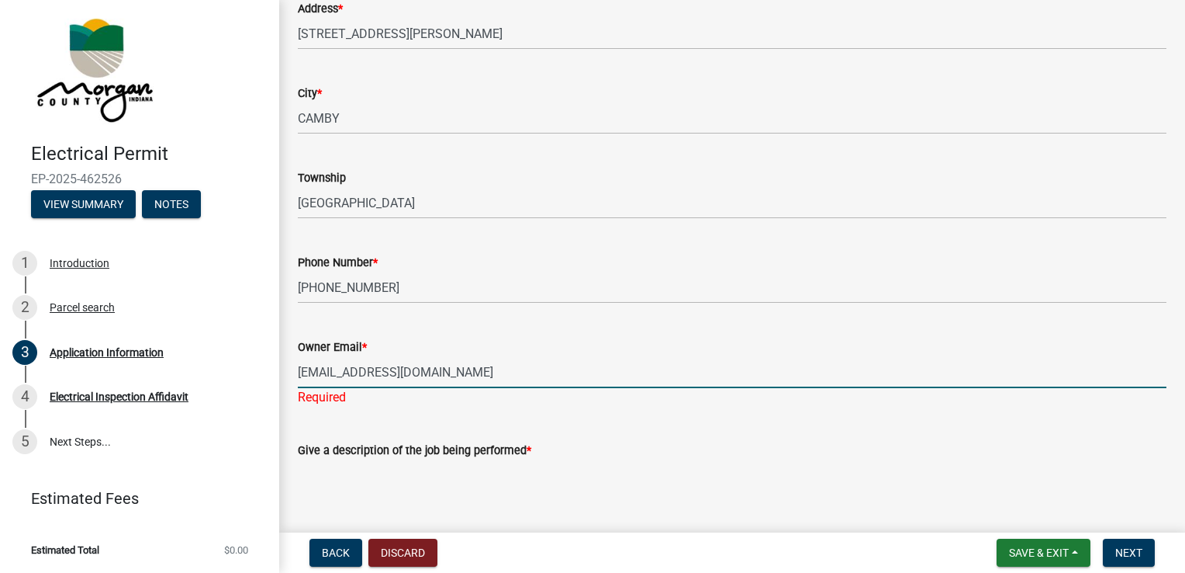
type input "[STREET_ADDRESS]"
type input "[GEOGRAPHIC_DATA], [GEOGRAPHIC_DATA]"
type input "[EMAIL_ADDRESS][DOMAIN_NAME]"
type input "3175906213"
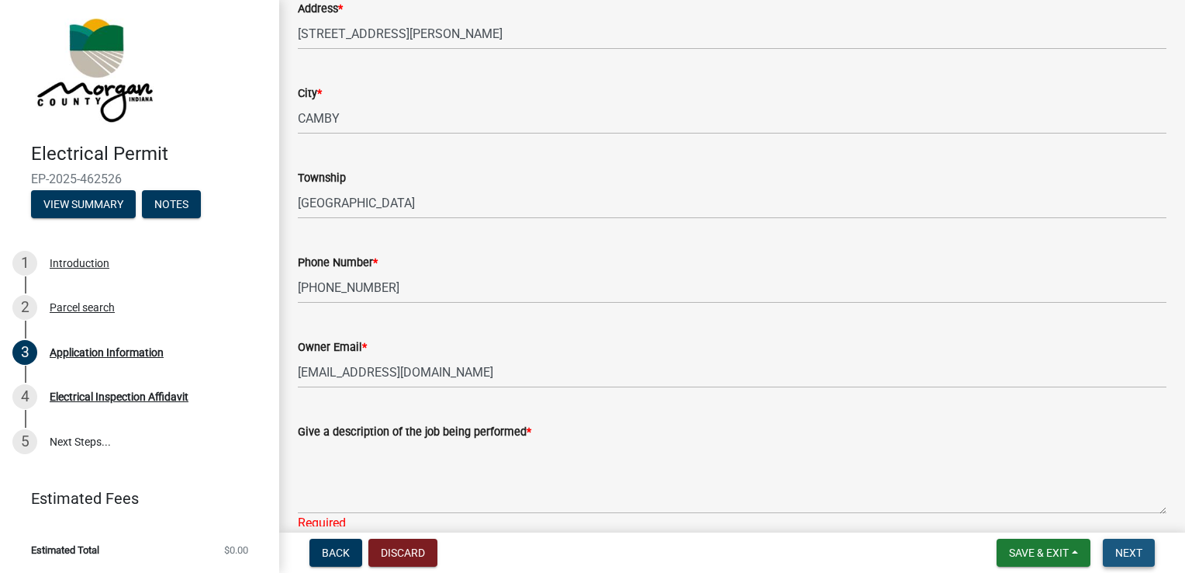
click at [1133, 548] on span "Next" at bounding box center [1129, 552] width 27 height 12
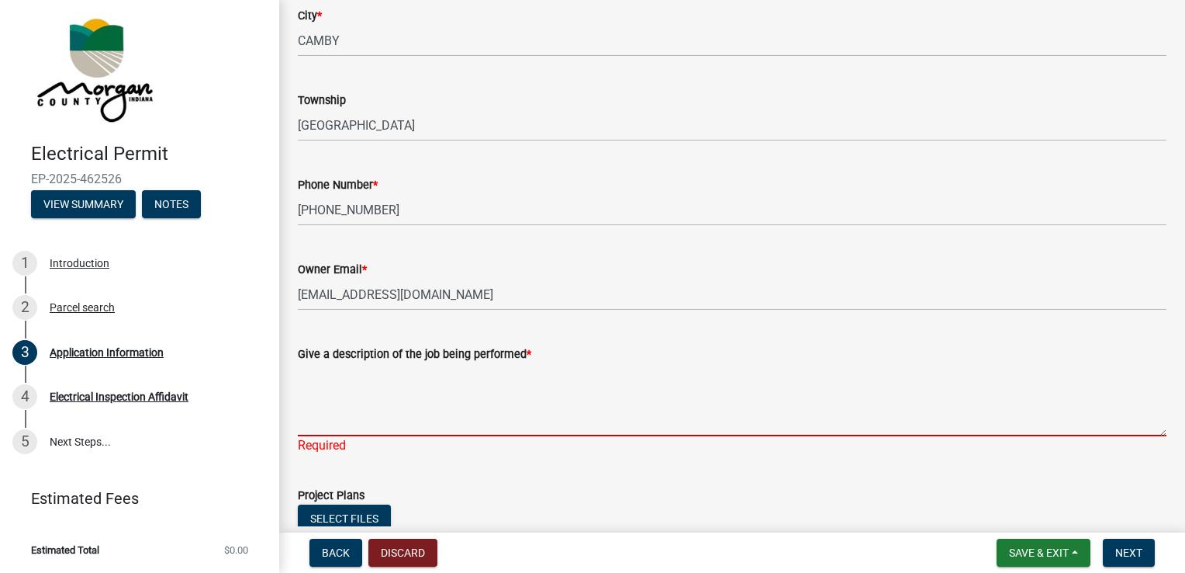
click at [320, 384] on textarea "Give a description of the job being performed *" at bounding box center [732, 399] width 869 height 73
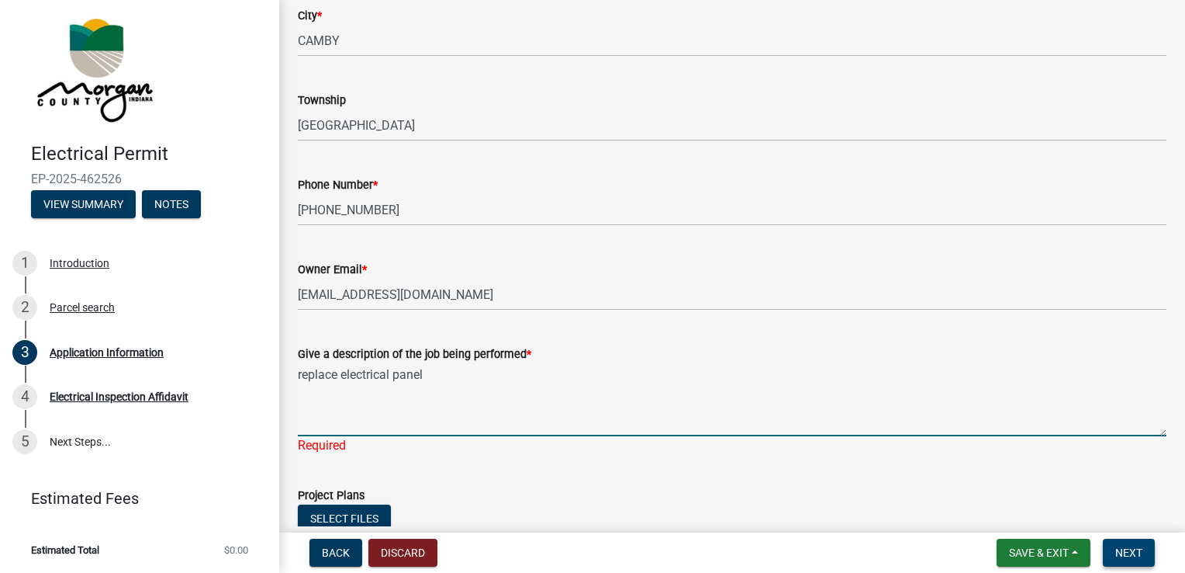
type textarea "replace electrical panel"
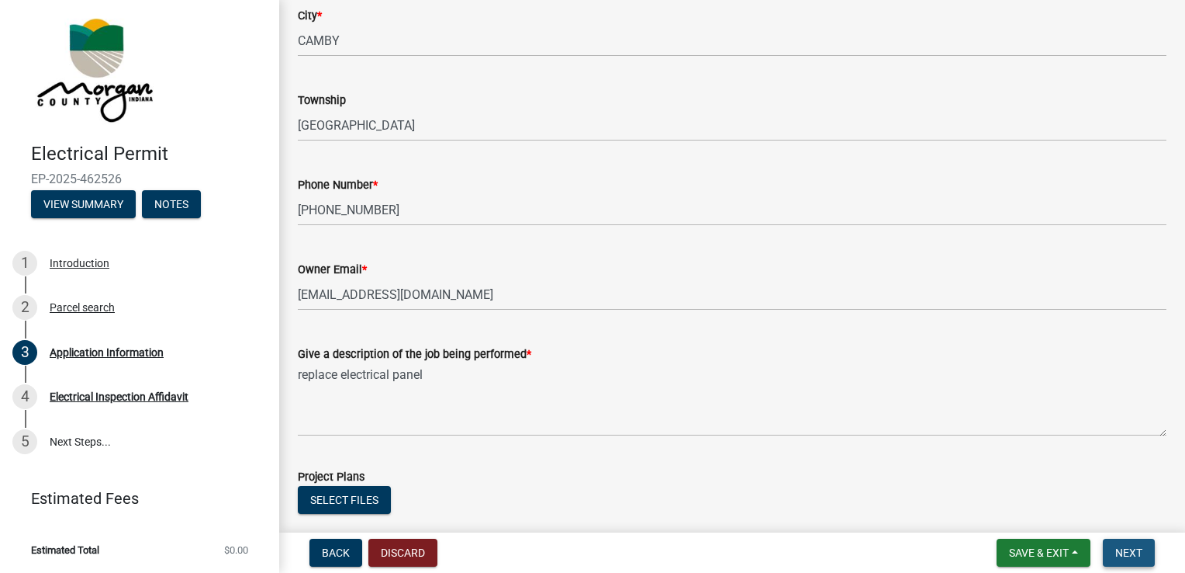
click at [1139, 548] on span "Next" at bounding box center [1129, 552] width 27 height 12
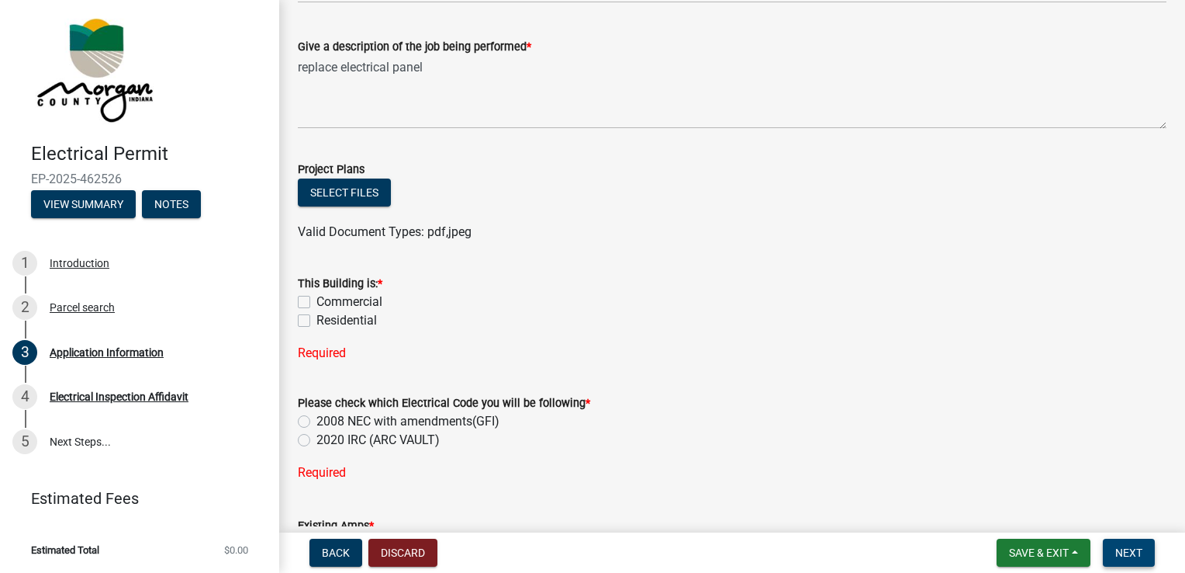
scroll to position [621, 0]
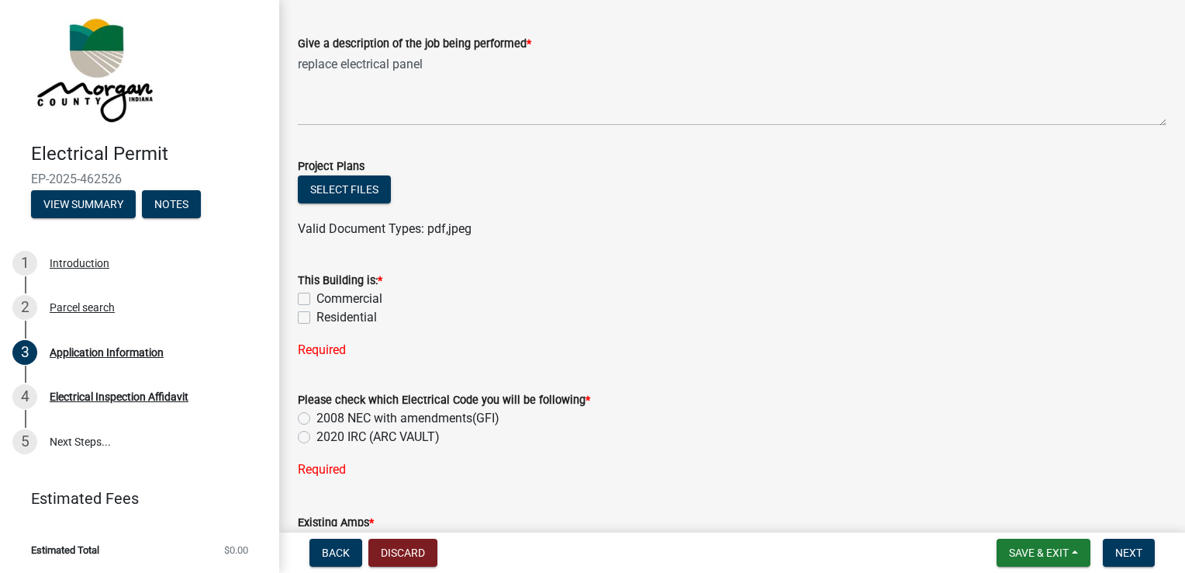
click at [317, 315] on label "Residential" at bounding box center [347, 317] width 61 height 19
click at [317, 315] on input "Residential" at bounding box center [322, 313] width 10 height 10
checkbox input "true"
checkbox input "false"
checkbox input "true"
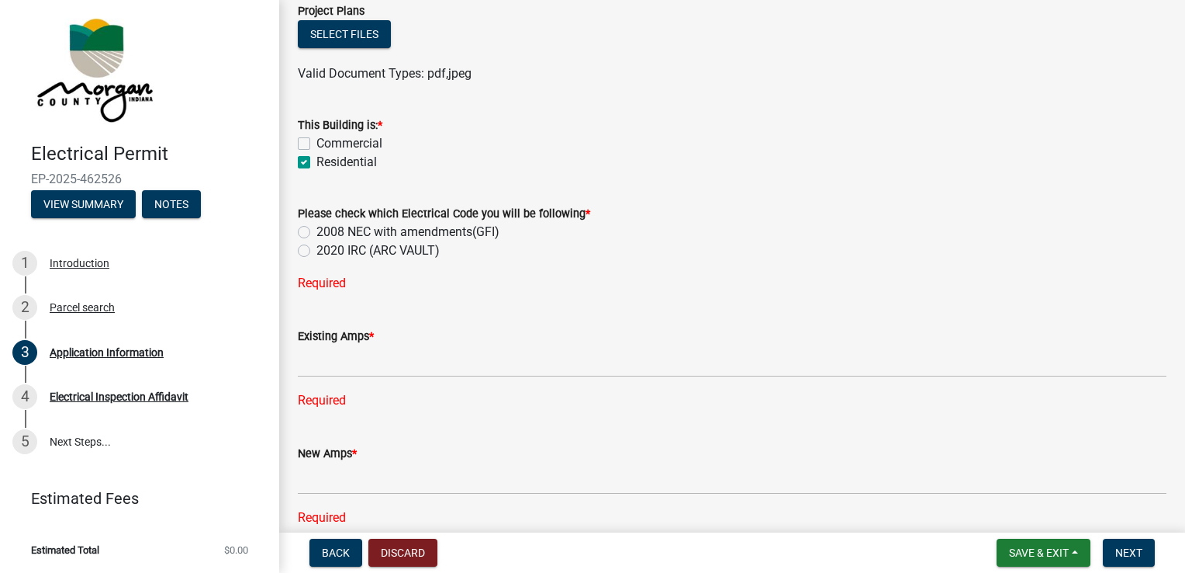
scroll to position [698, 0]
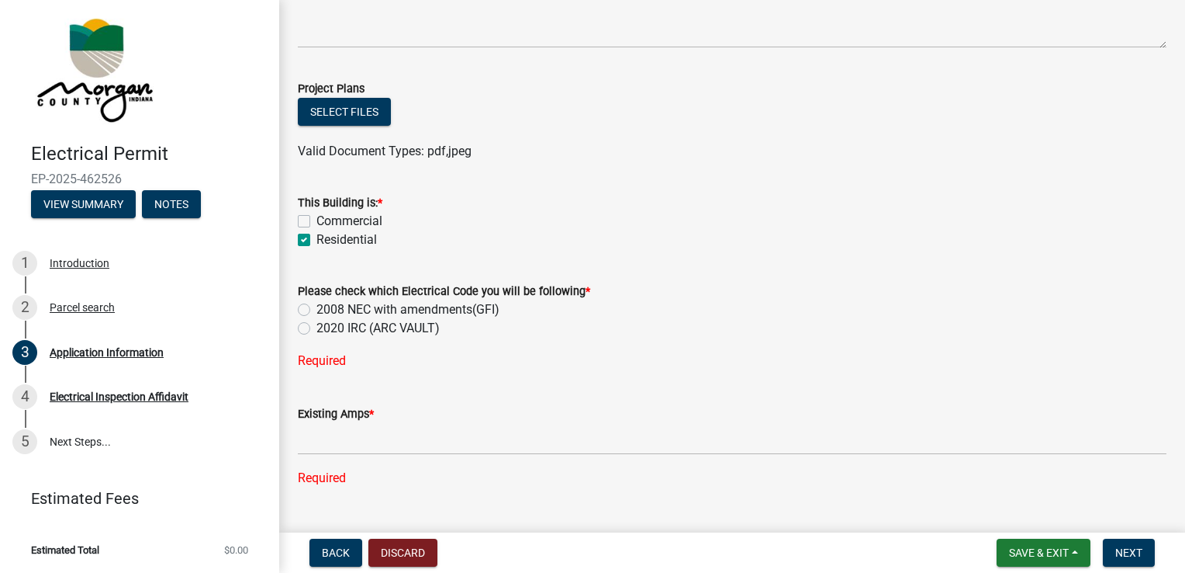
click at [317, 306] on label "2008 NEC with amendments(GFI)" at bounding box center [408, 309] width 183 height 19
click at [317, 306] on input "2008 NEC with amendments(GFI)" at bounding box center [322, 305] width 10 height 10
radio input "true"
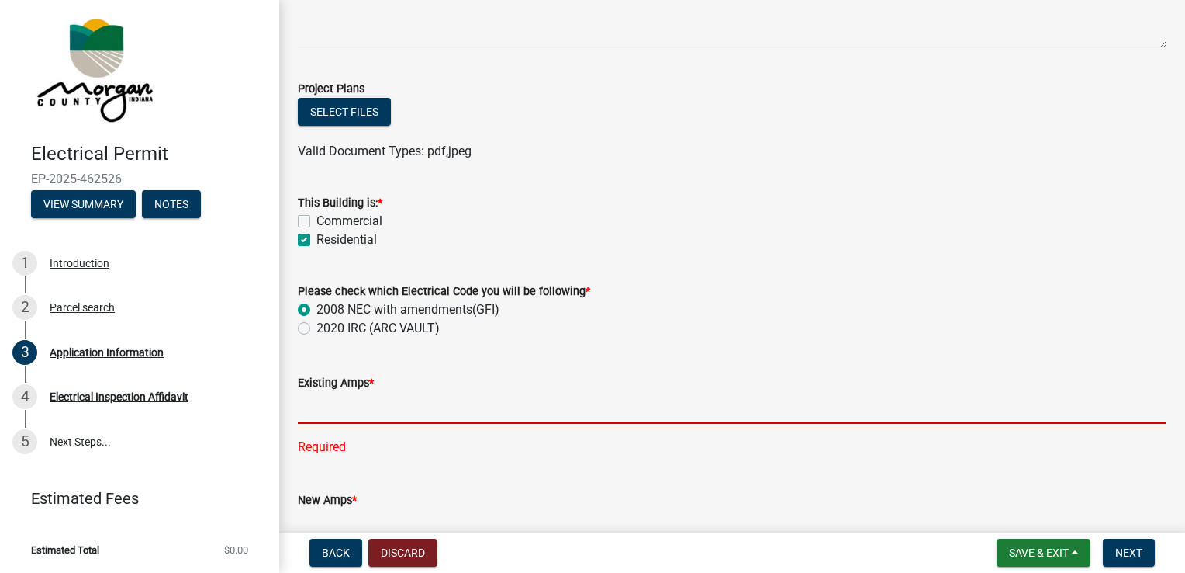
click at [323, 410] on input "text" at bounding box center [732, 408] width 869 height 32
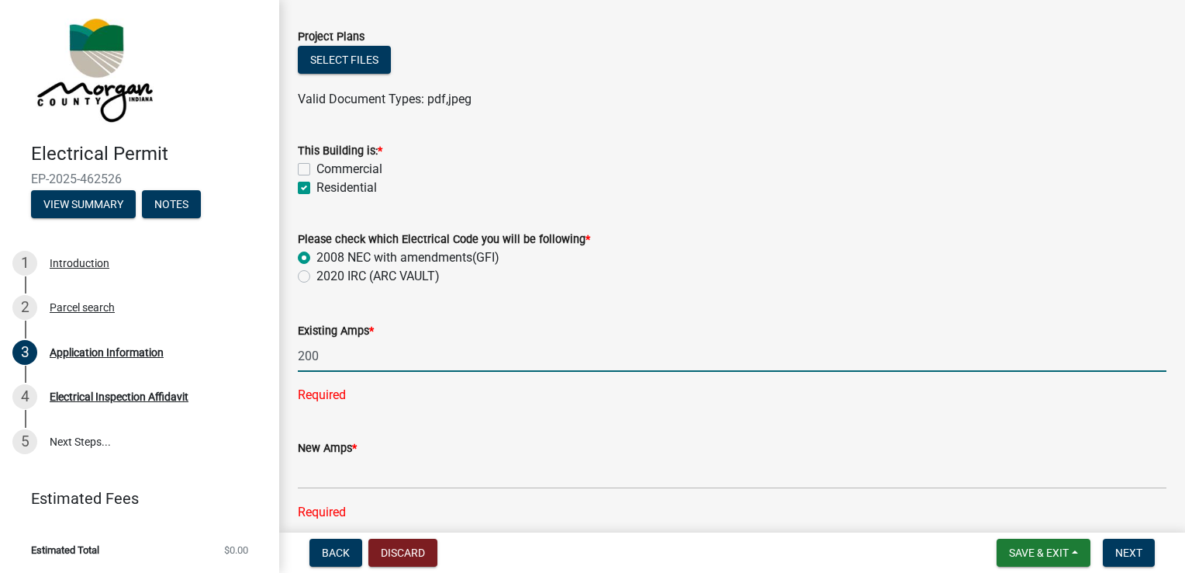
scroll to position [853, 0]
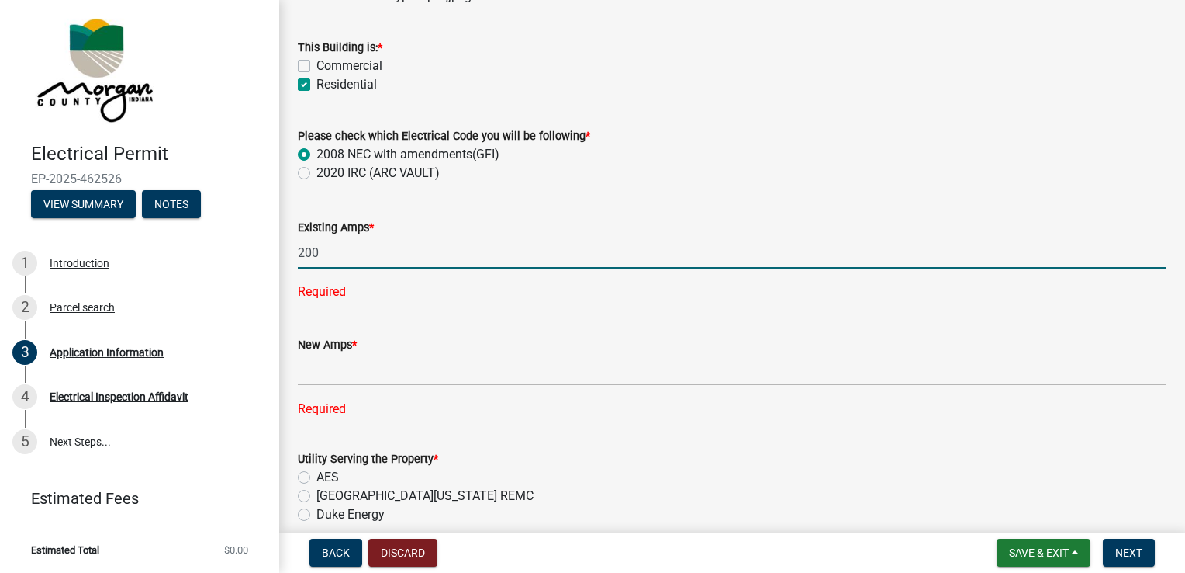
type input "200"
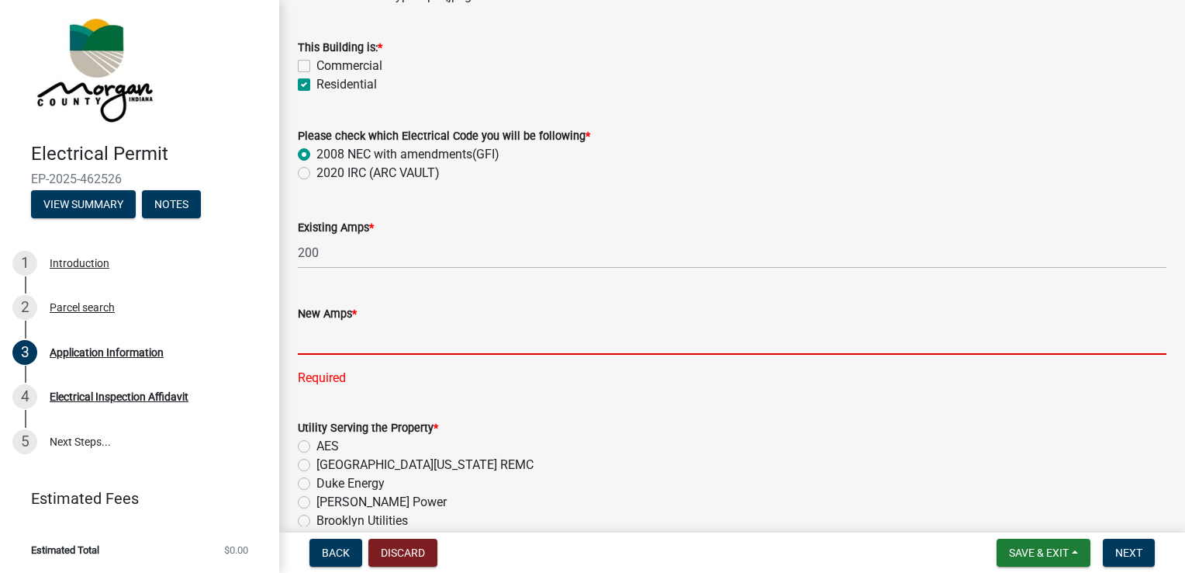
click at [347, 377] on div "New Amps * Required" at bounding box center [732, 334] width 869 height 105
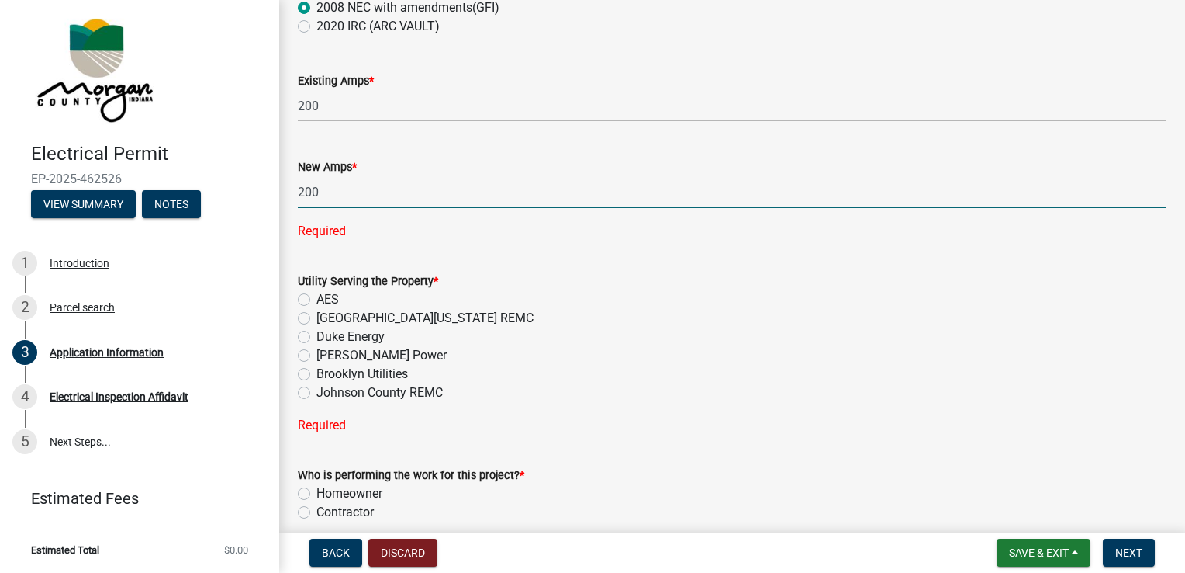
scroll to position [1008, 0]
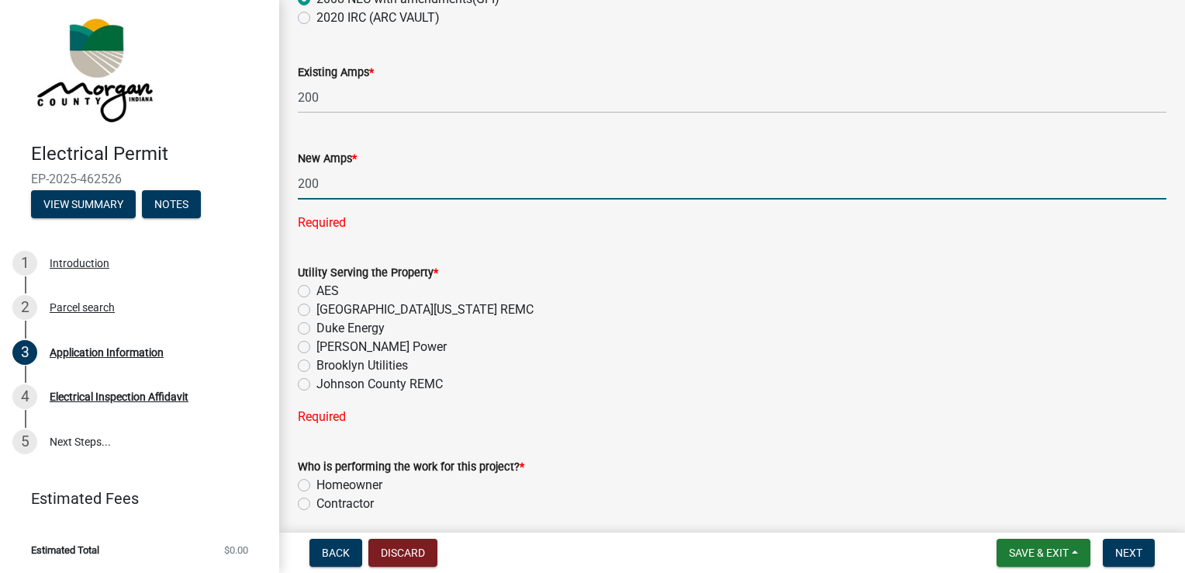
type input "200"
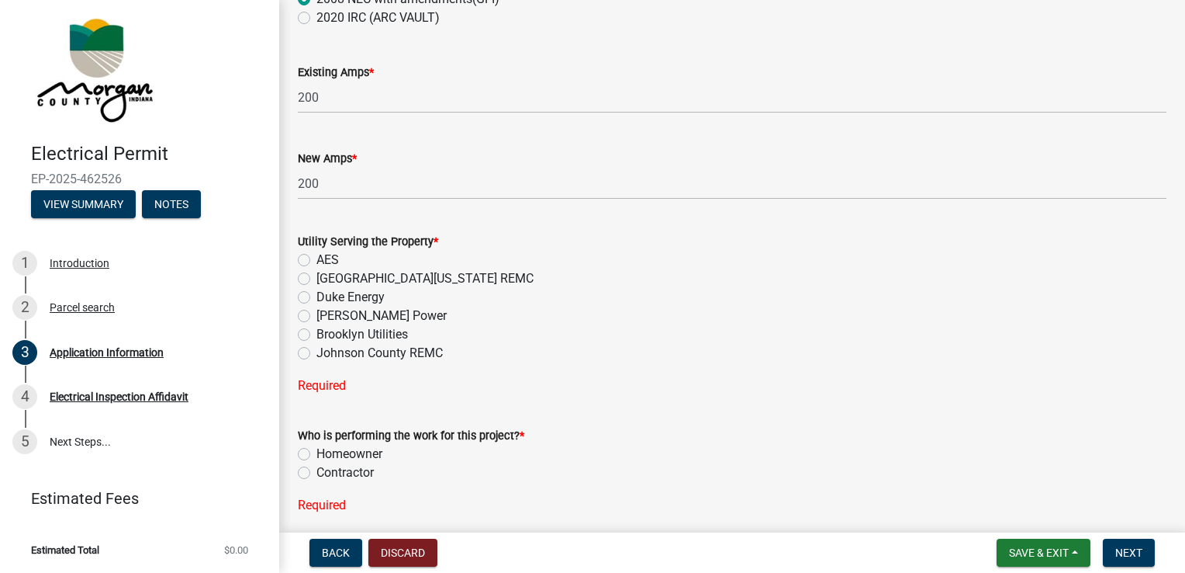
click at [306, 382] on div "Utility Serving the Property * AES [GEOGRAPHIC_DATA][US_STATE] REMC Duke Energy…" at bounding box center [732, 304] width 869 height 182
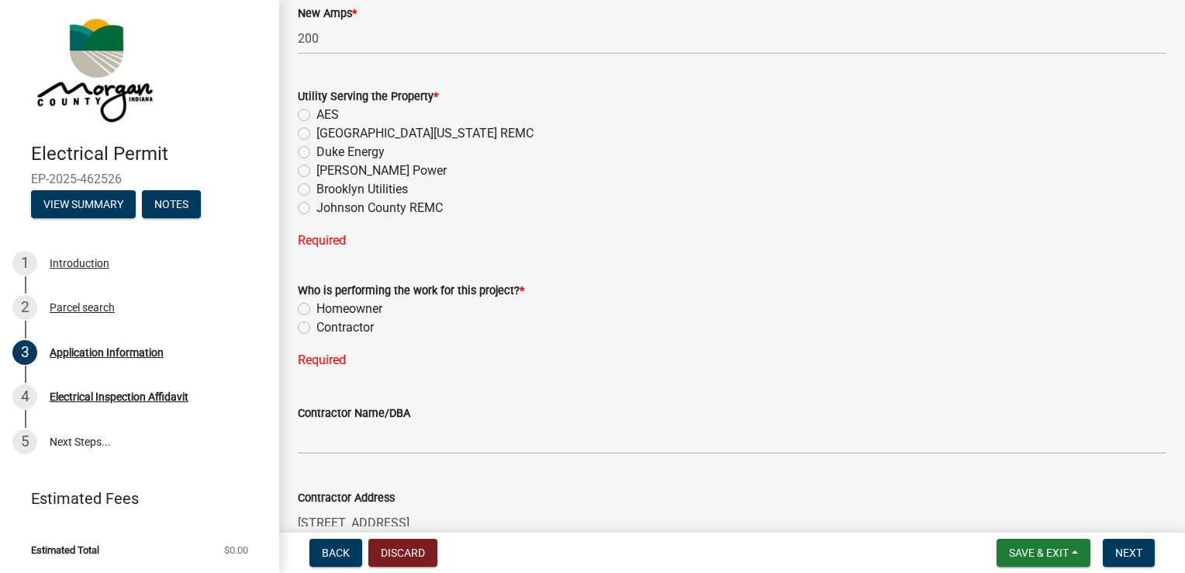
scroll to position [1164, 0]
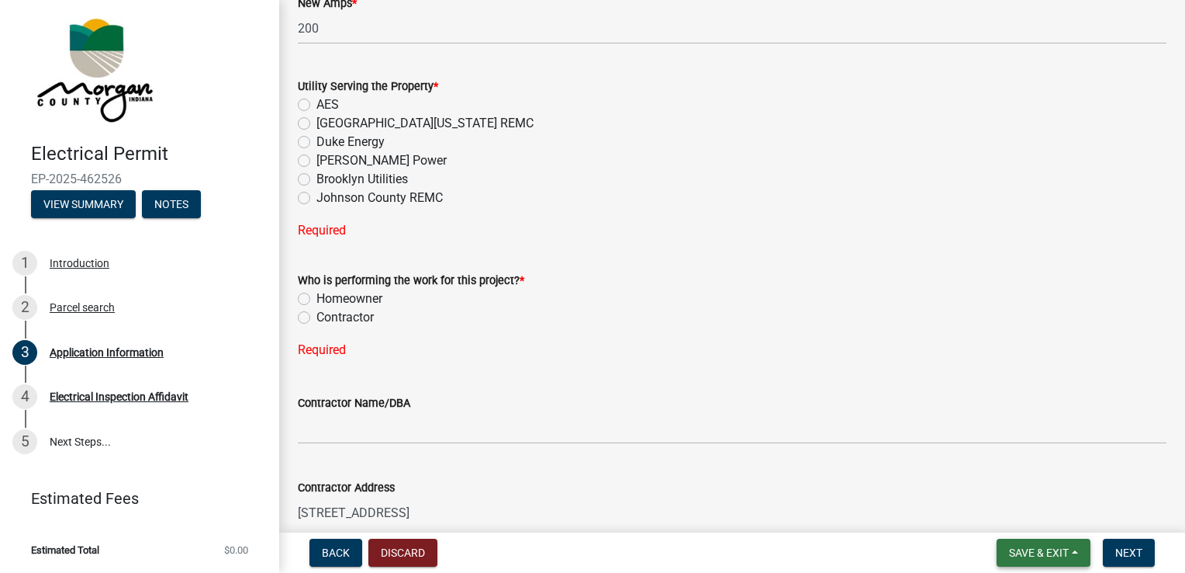
click at [1033, 548] on span "Save & Exit" at bounding box center [1039, 552] width 60 height 12
click at [1026, 512] on button "Save & Exit" at bounding box center [1029, 511] width 124 height 37
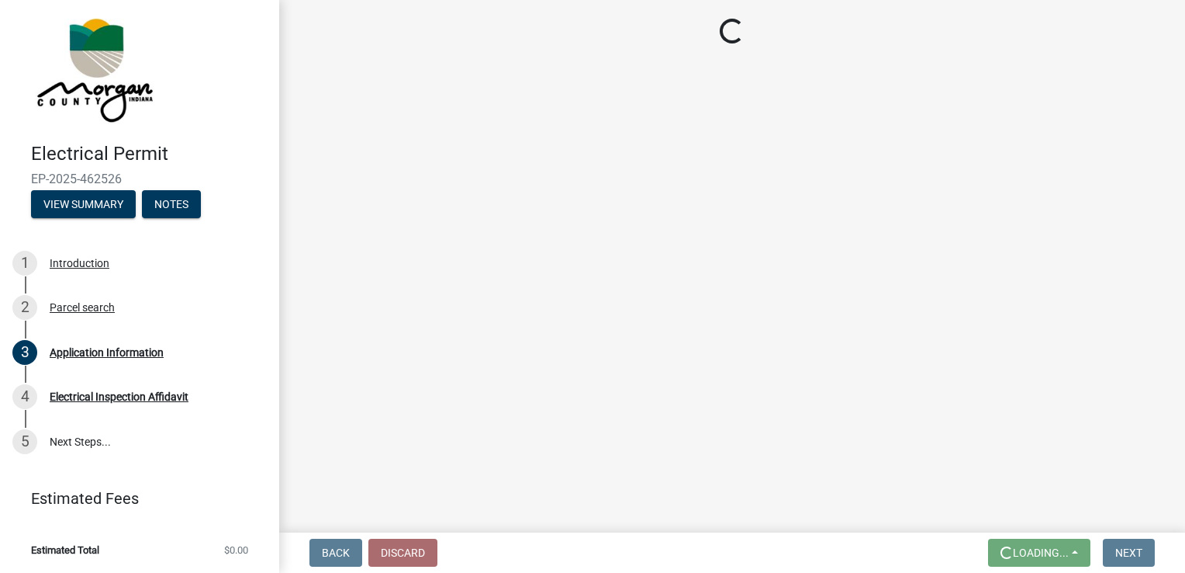
scroll to position [0, 0]
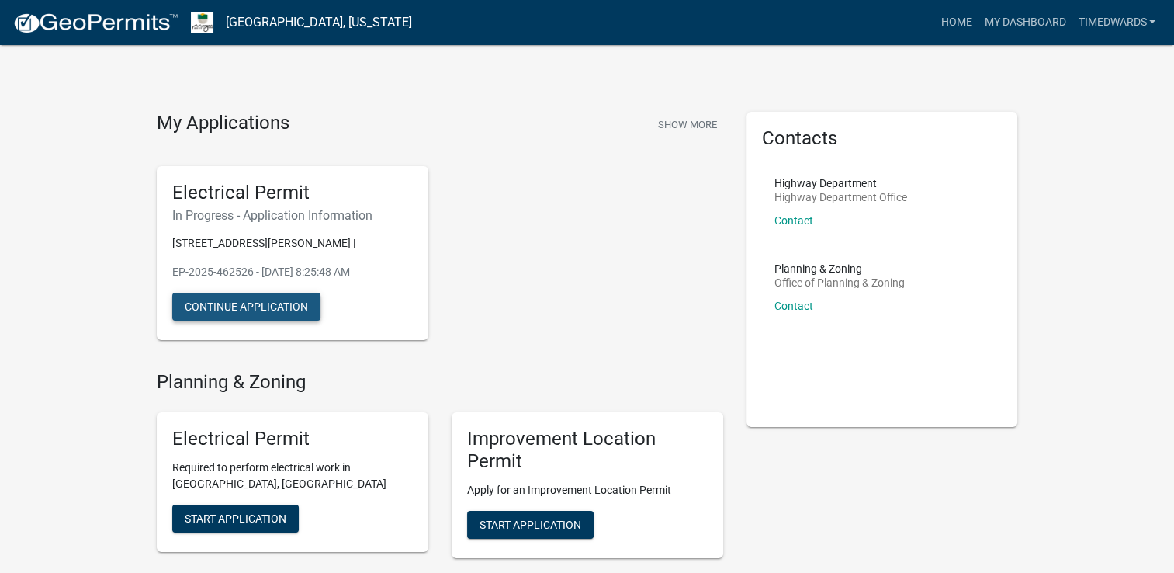
click at [242, 310] on button "Continue Application" at bounding box center [246, 306] width 148 height 28
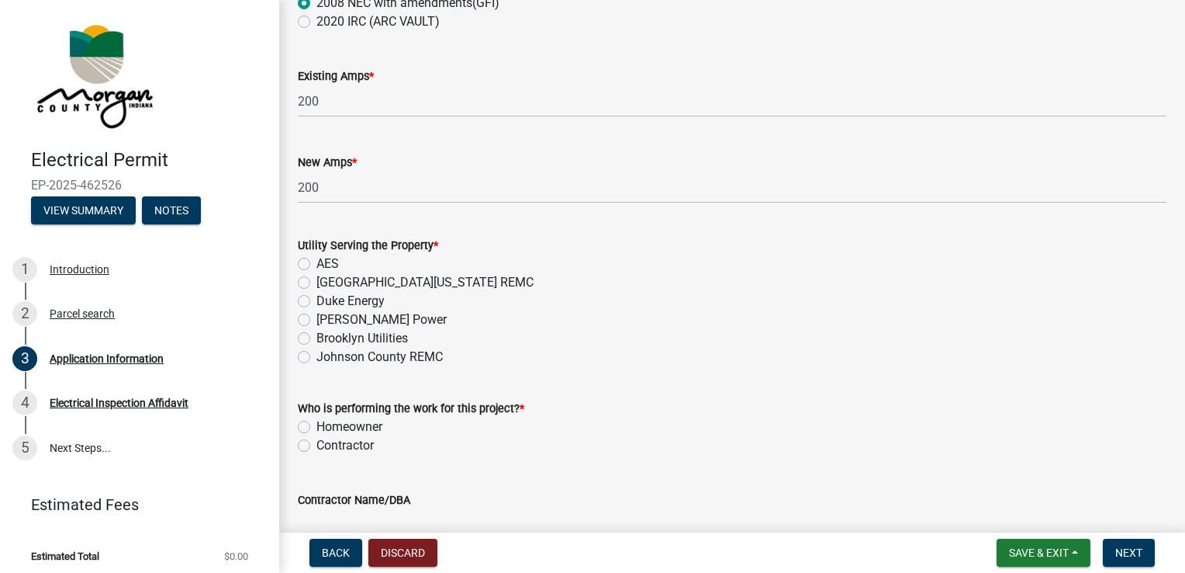
scroll to position [1008, 0]
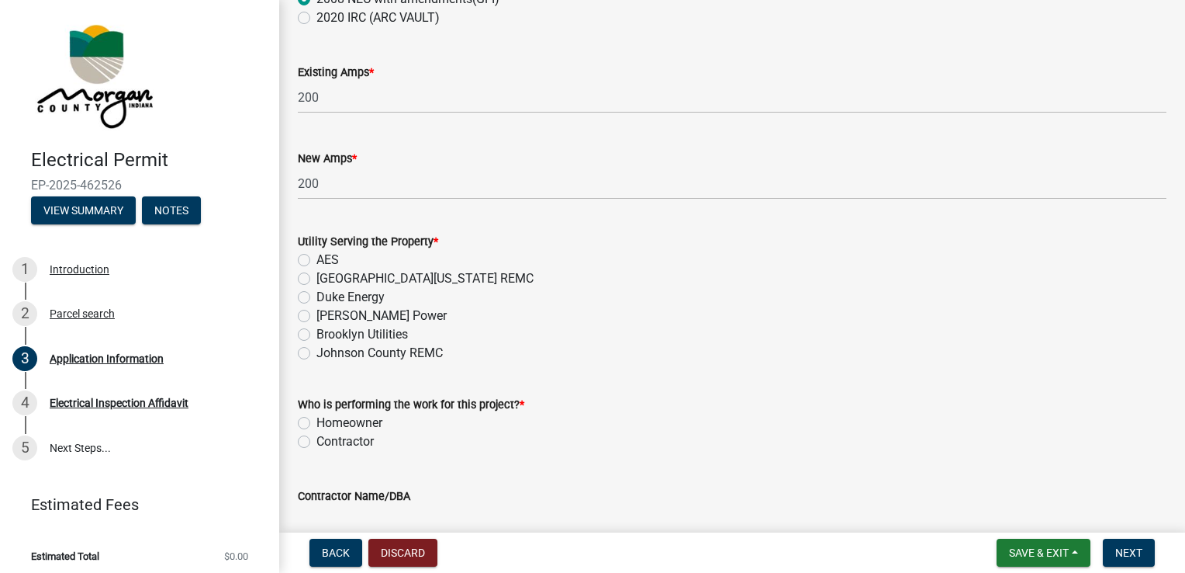
click at [317, 441] on label "Contractor" at bounding box center [345, 441] width 57 height 19
click at [317, 441] on input "Contractor" at bounding box center [322, 437] width 10 height 10
radio input "true"
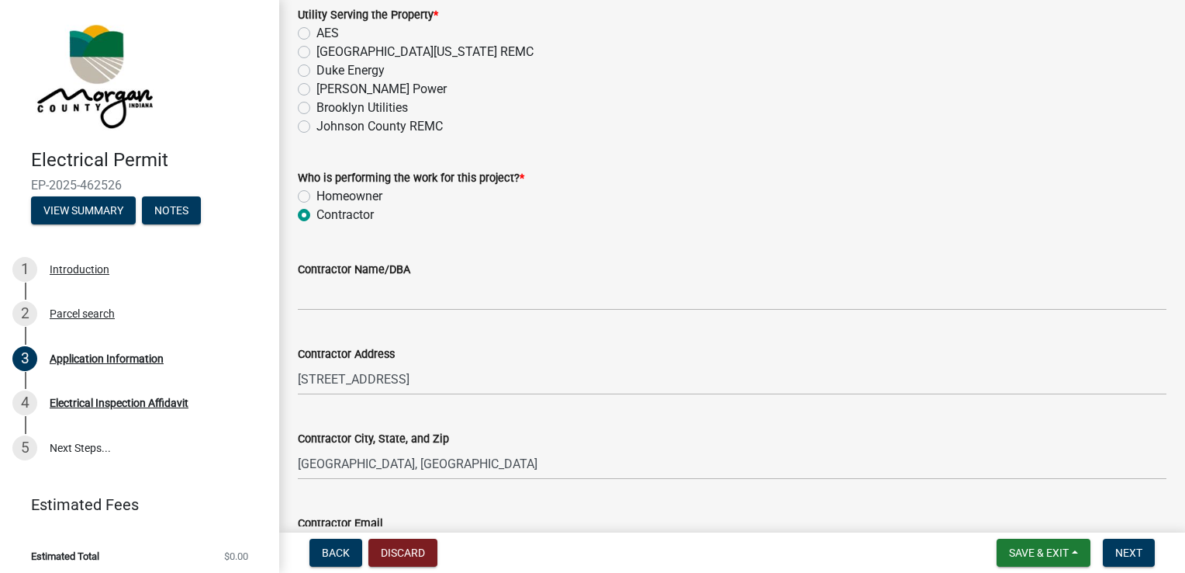
scroll to position [1241, 0]
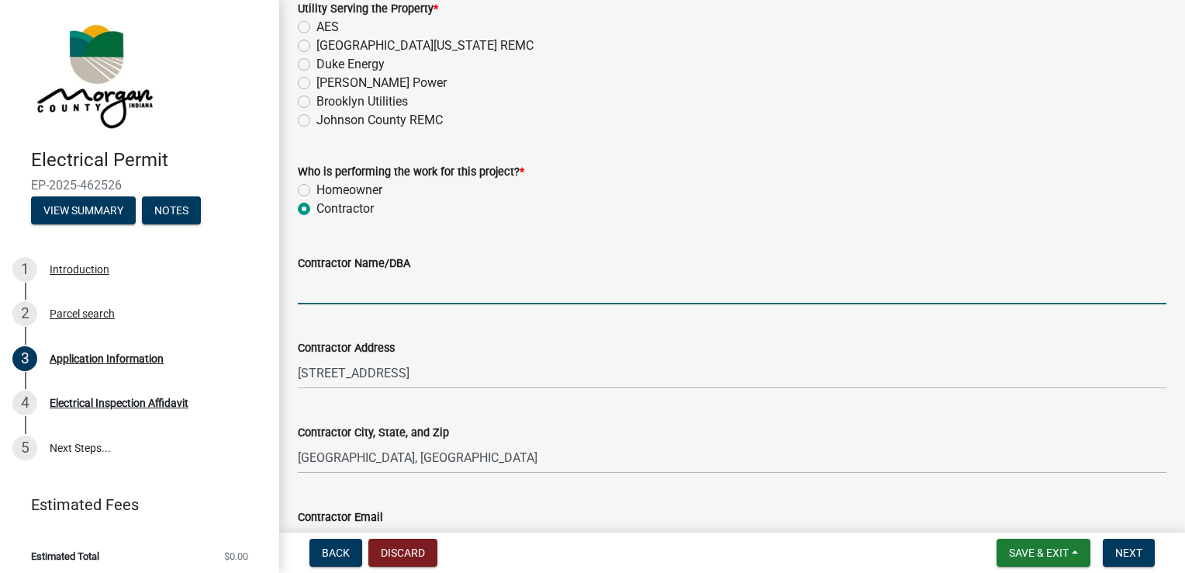
click at [328, 296] on input "Contractor Name/DBA" at bounding box center [732, 288] width 869 height 32
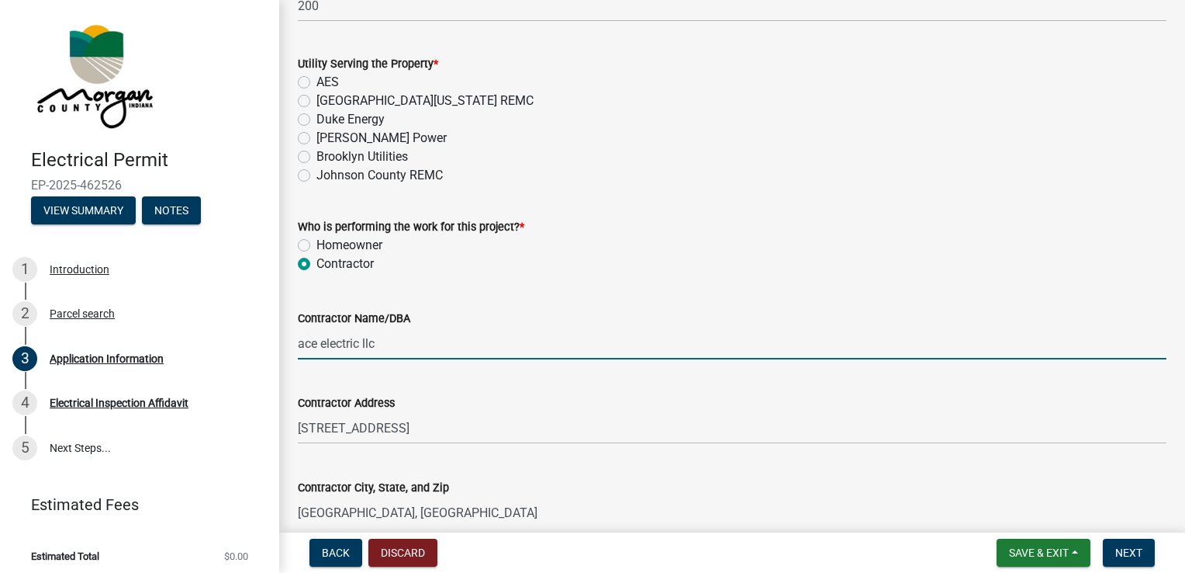
scroll to position [975, 0]
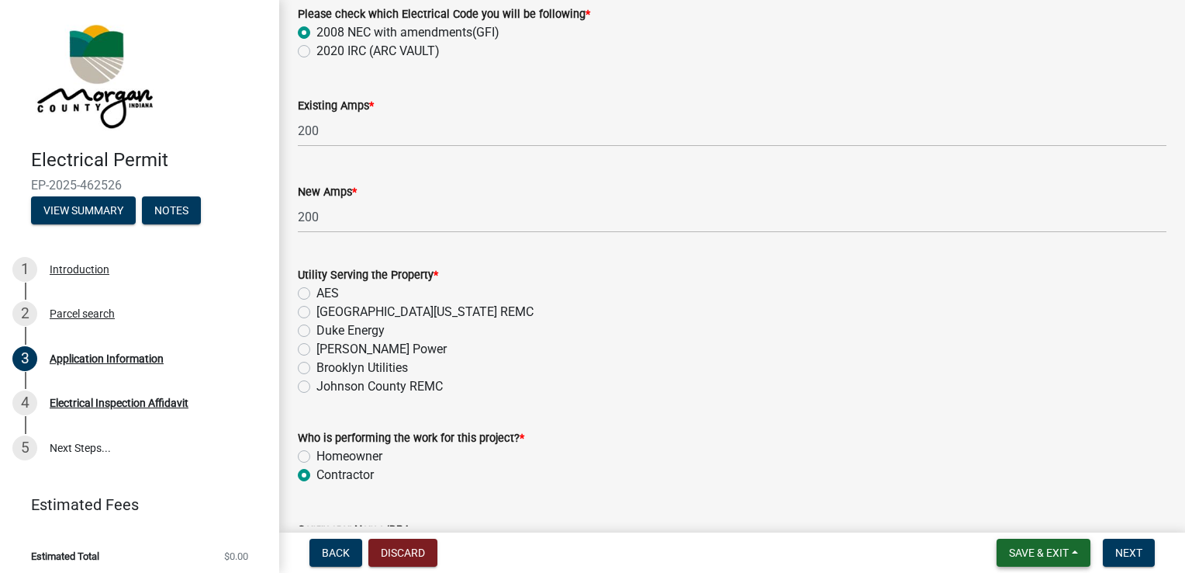
type input "ace electric llc"
click at [1022, 551] on span "Save & Exit" at bounding box center [1039, 552] width 60 height 12
click at [1015, 513] on button "Save & Exit" at bounding box center [1029, 511] width 124 height 37
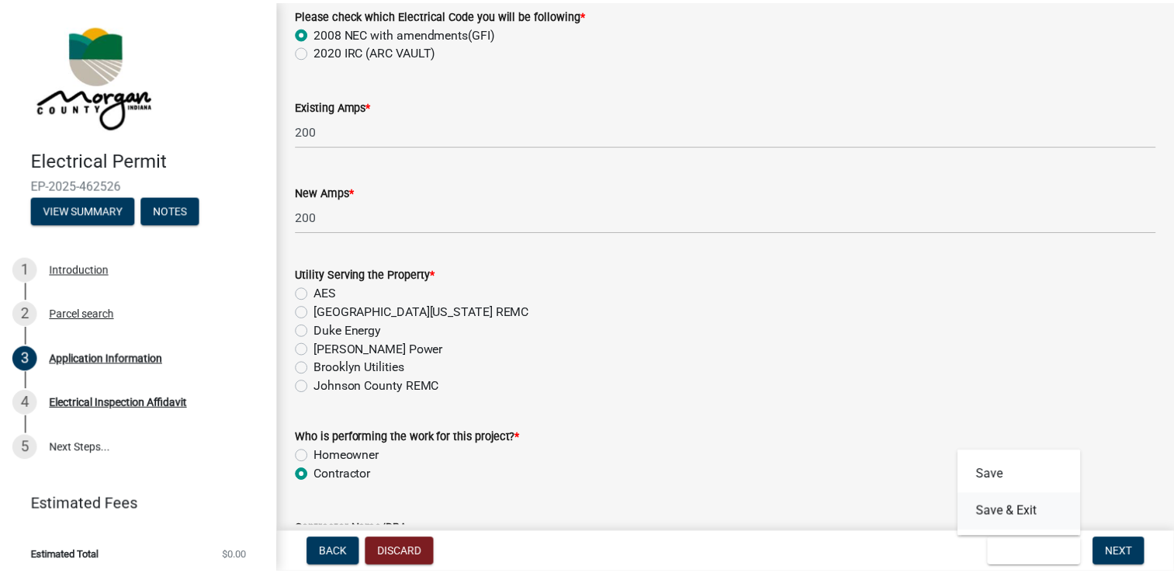
scroll to position [0, 0]
